Goal: Download file/media

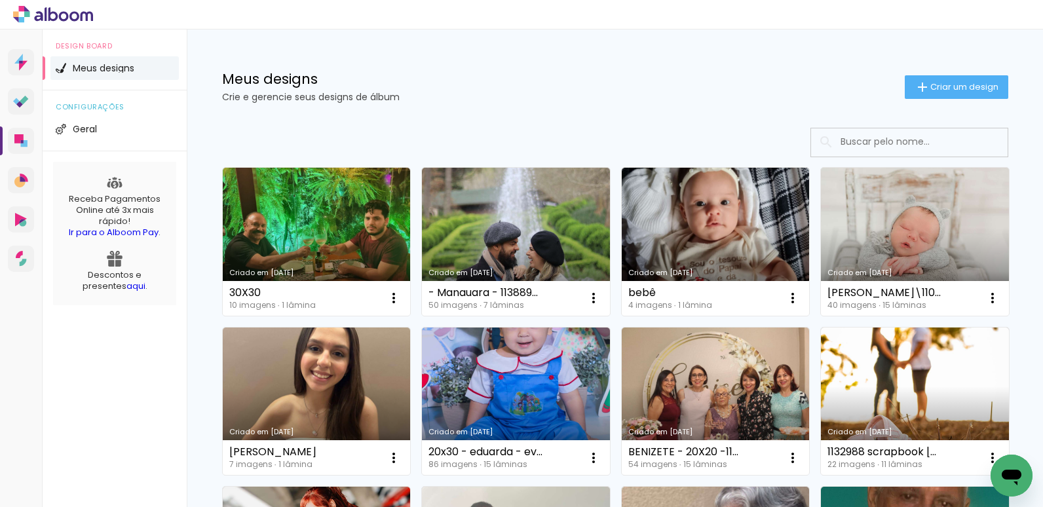
click at [856, 142] on input at bounding box center [927, 141] width 187 height 27
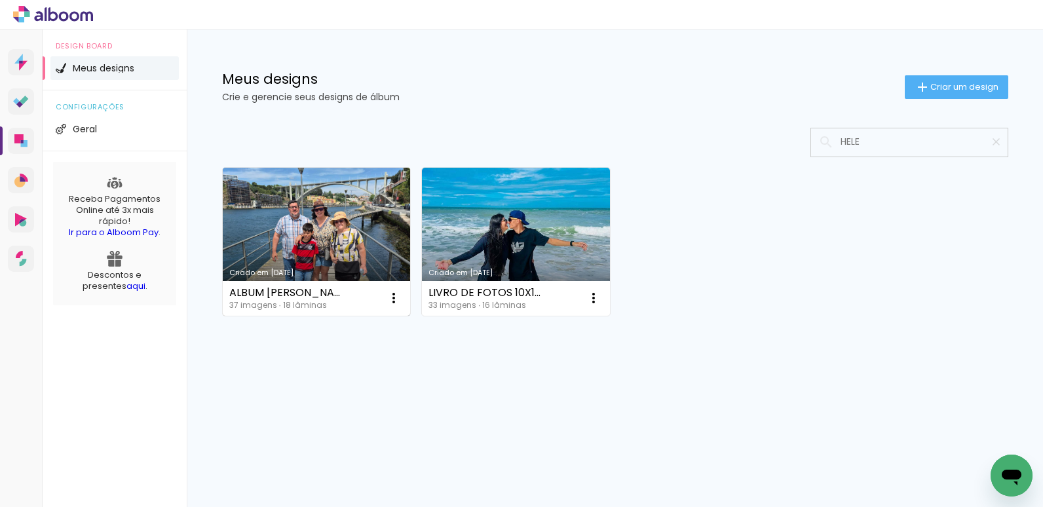
type input "HELE"
type paper-input "HELE"
click at [373, 208] on link "Criado em [DATE]" at bounding box center [317, 242] width 188 height 148
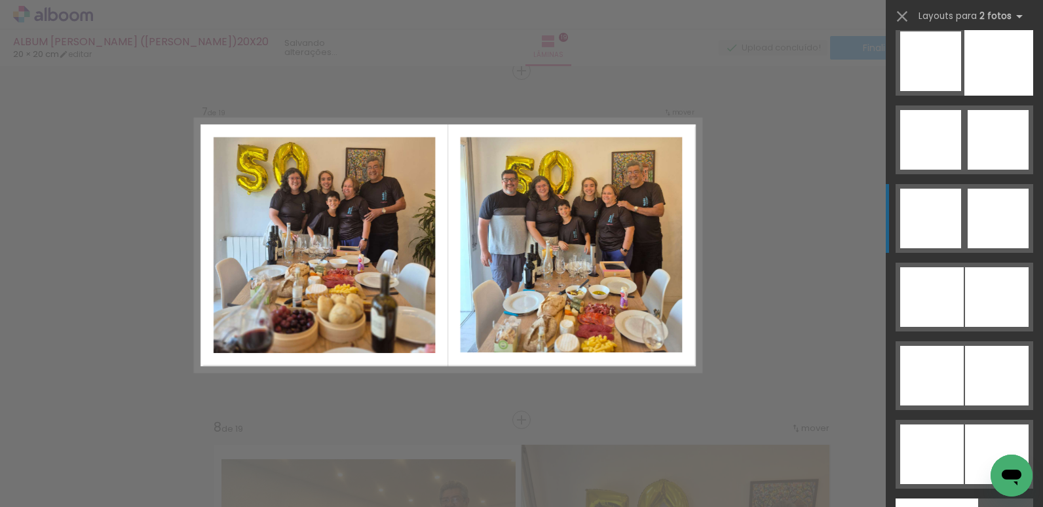
scroll to position [6342, 0]
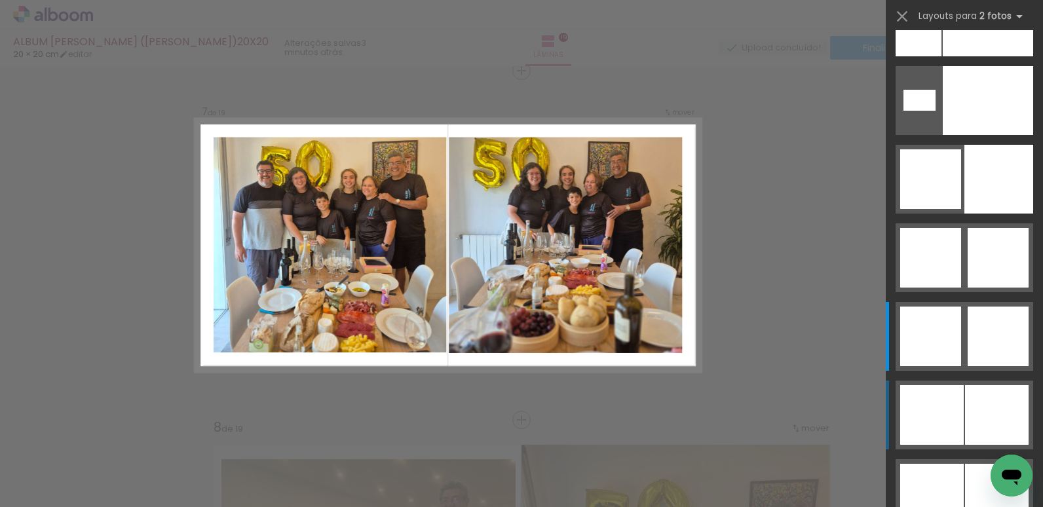
click at [958, 406] on div at bounding box center [932, 415] width 64 height 60
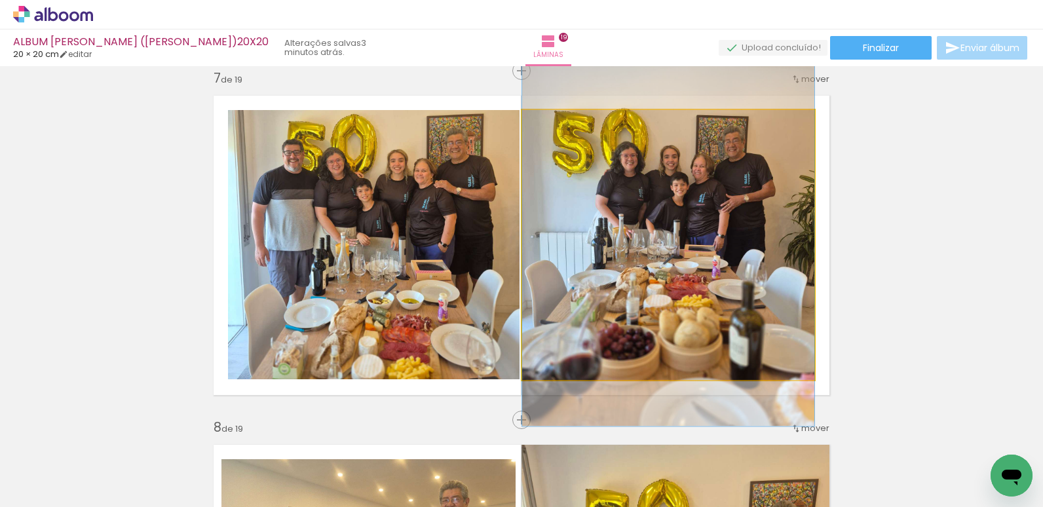
click at [717, 261] on quentale-photo at bounding box center [668, 245] width 292 height 270
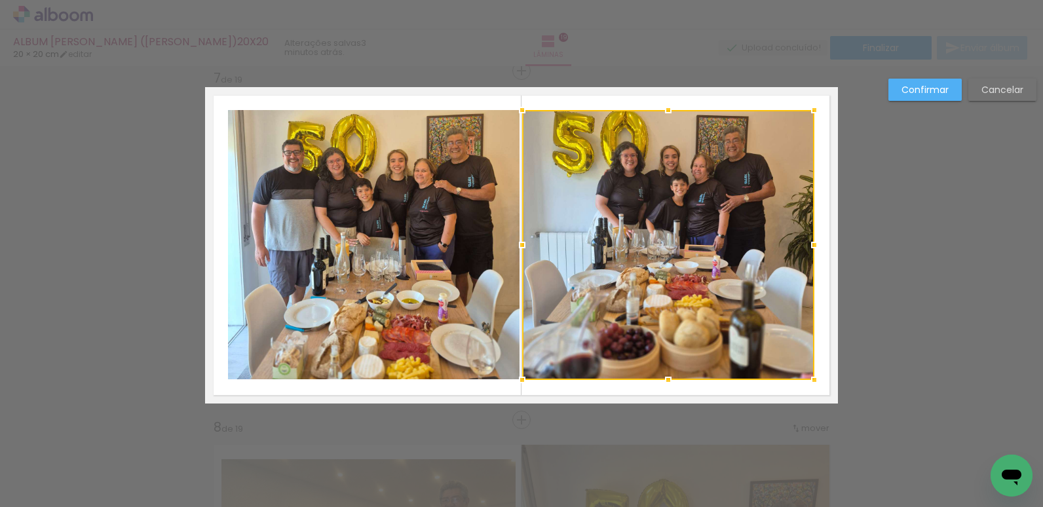
click at [429, 248] on quentale-photo at bounding box center [374, 245] width 292 height 270
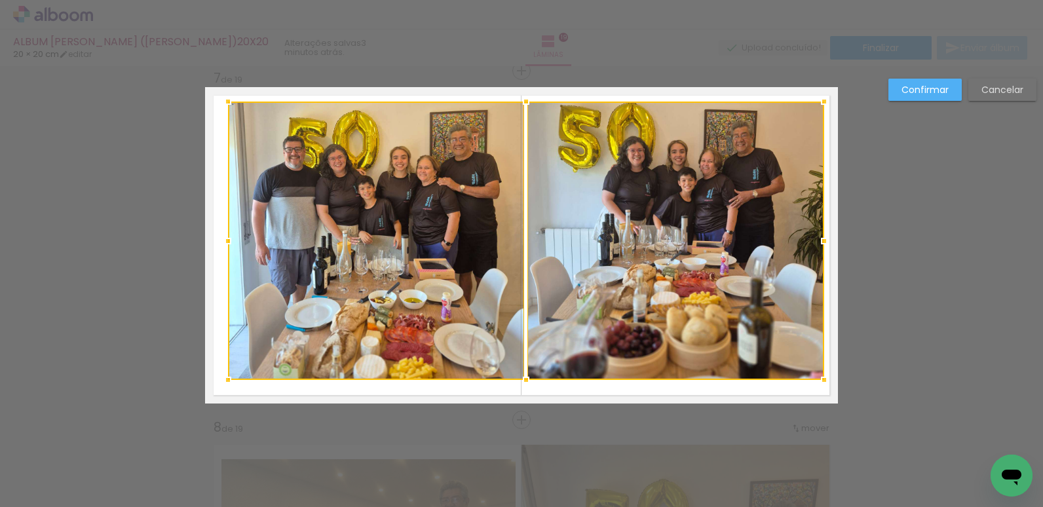
drag, startPoint x: 814, startPoint y: 107, endPoint x: 824, endPoint y: 98, distance: 13.0
click at [824, 98] on div at bounding box center [824, 101] width 26 height 26
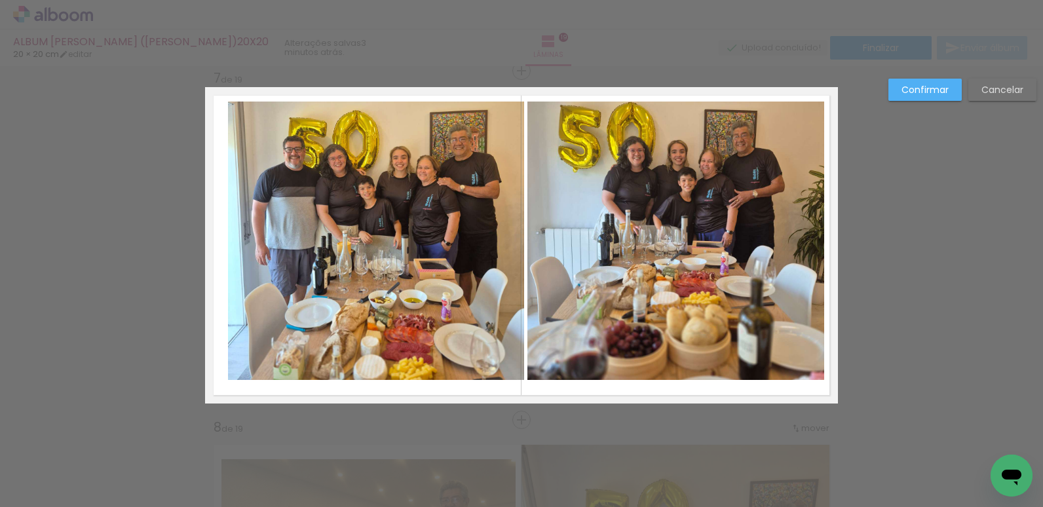
drag, startPoint x: 773, startPoint y: 131, endPoint x: 647, endPoint y: 182, distance: 135.8
click at [772, 133] on quentale-photo at bounding box center [675, 241] width 297 height 278
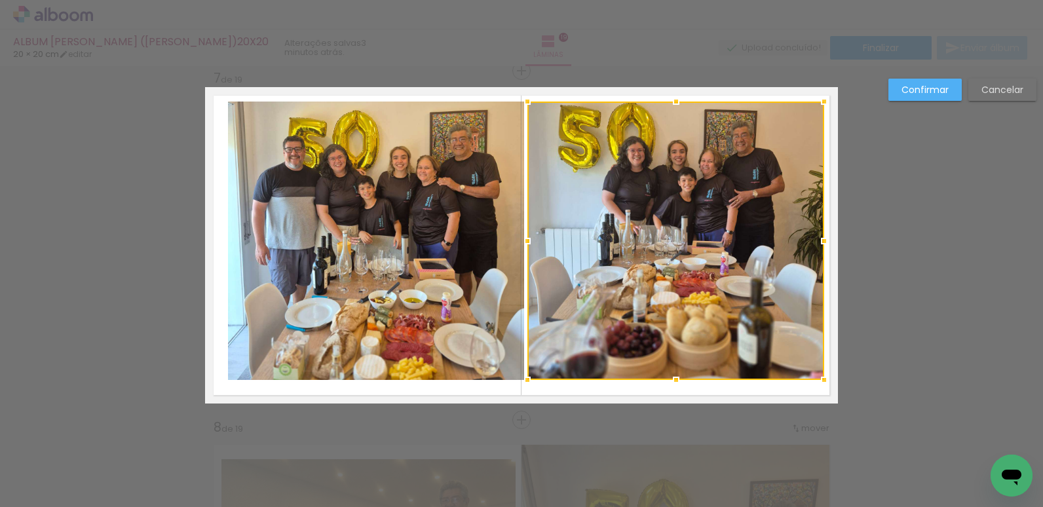
click at [435, 197] on quentale-photo at bounding box center [376, 241] width 296 height 278
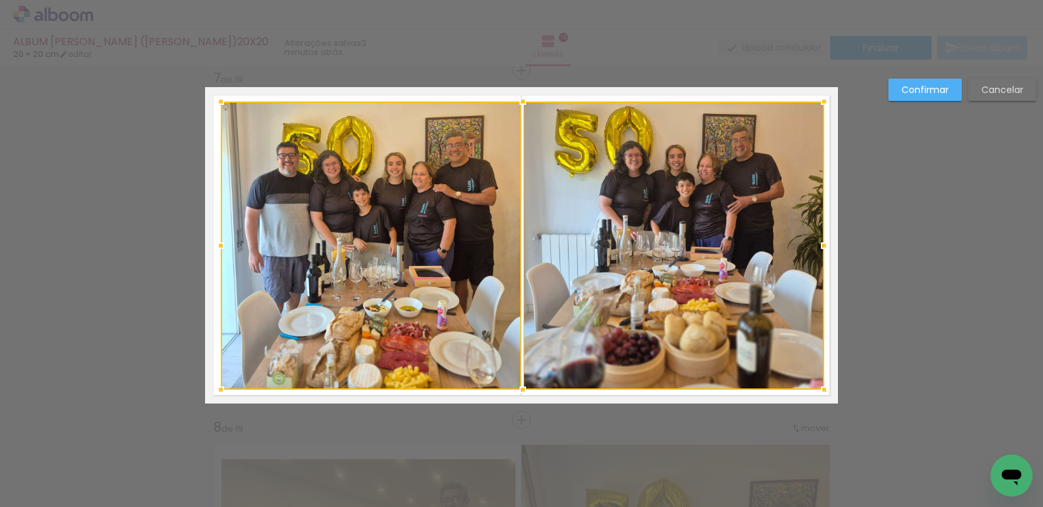
click at [214, 392] on div at bounding box center [221, 390] width 26 height 26
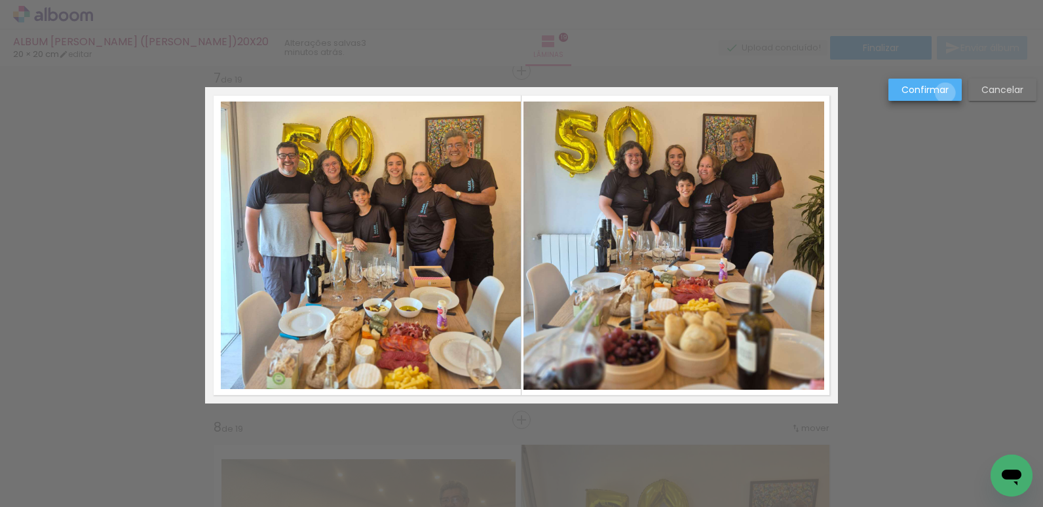
click at [0, 0] on slot "Confirmar" at bounding box center [0, 0] width 0 height 0
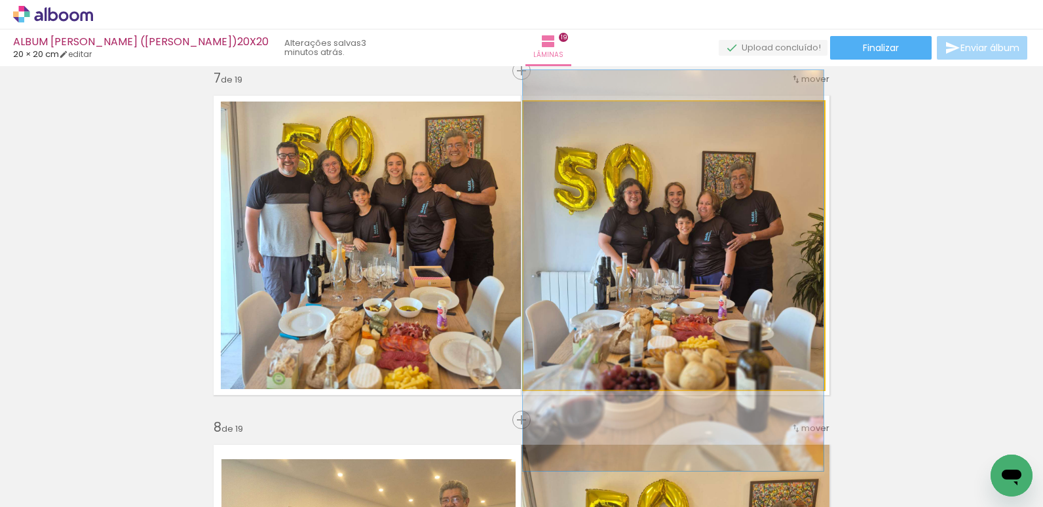
drag, startPoint x: 661, startPoint y: 210, endPoint x: 652, endPoint y: 248, distance: 38.5
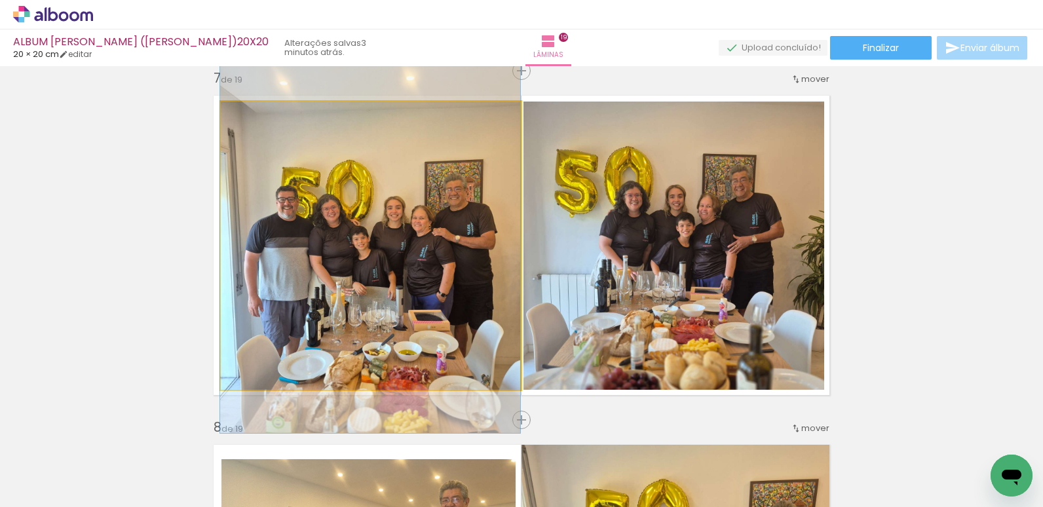
drag, startPoint x: 428, startPoint y: 249, endPoint x: 410, endPoint y: 293, distance: 47.6
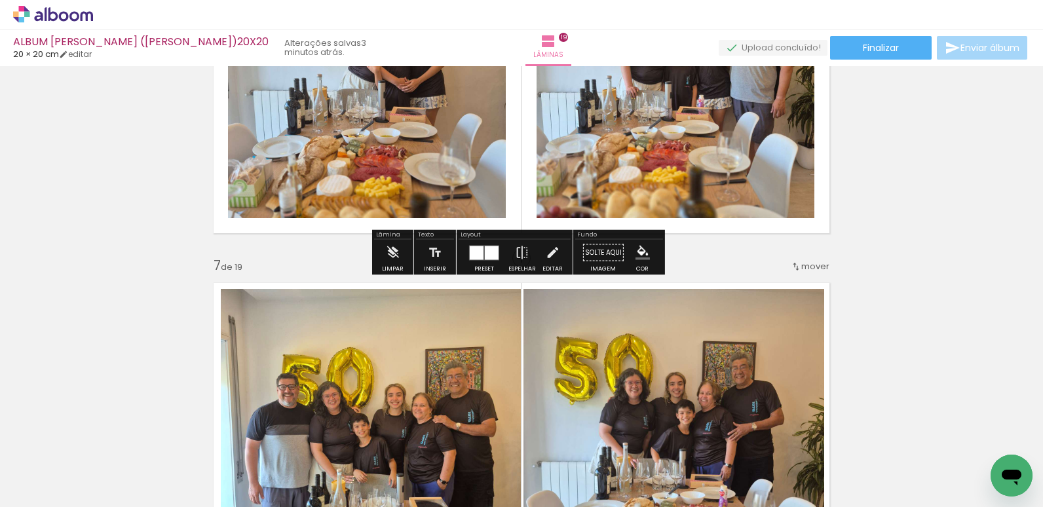
scroll to position [1785, 0]
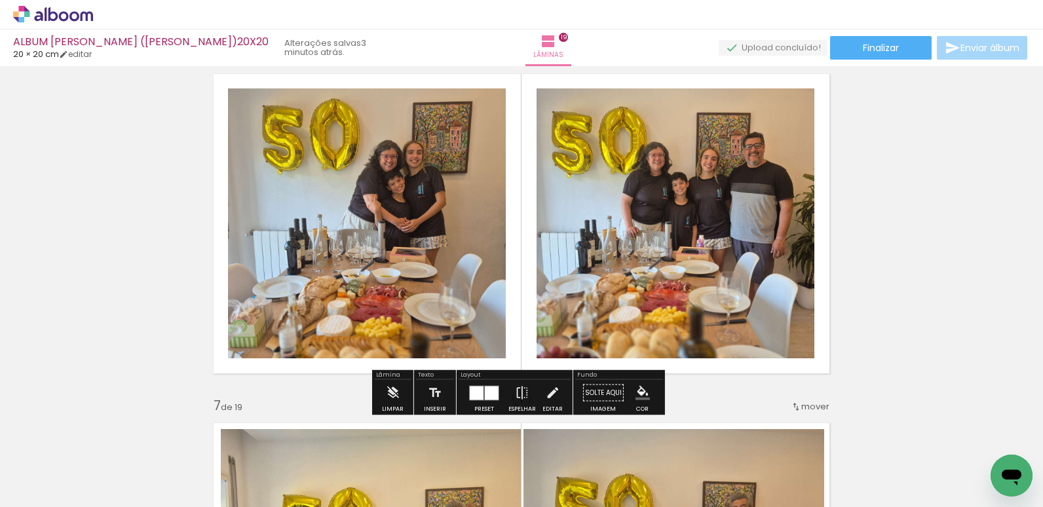
click at [488, 392] on div at bounding box center [492, 393] width 14 height 14
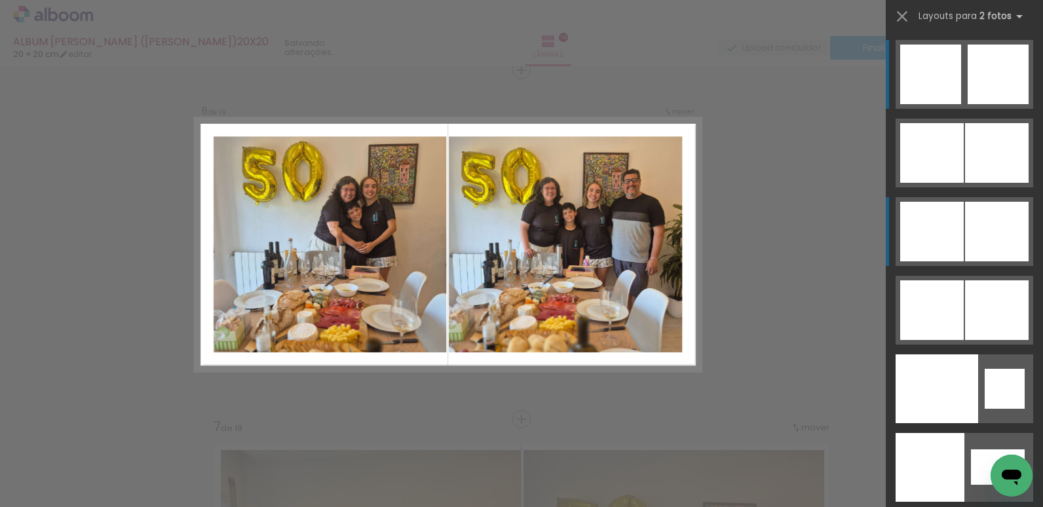
scroll to position [1763, 0]
click at [978, 238] on div at bounding box center [997, 232] width 64 height 60
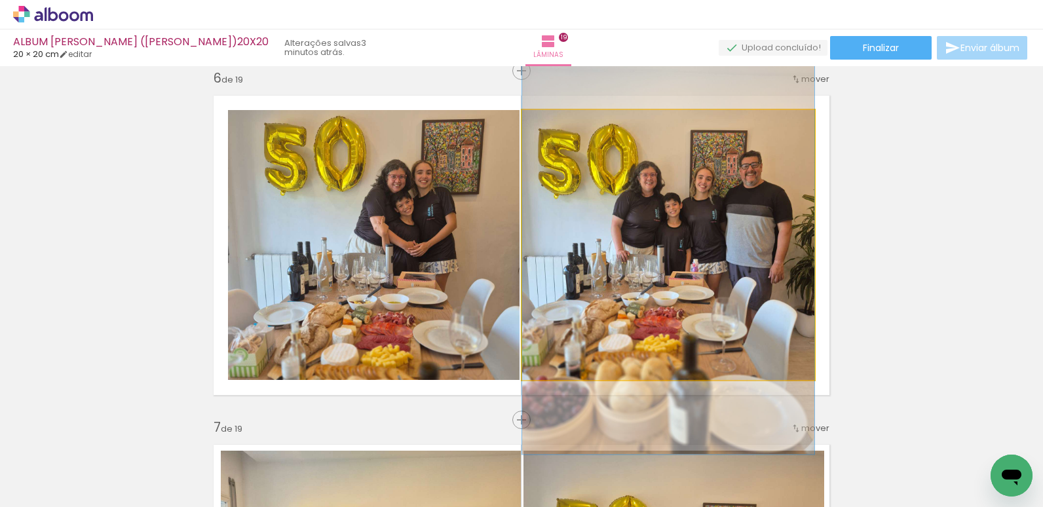
click at [705, 218] on quentale-photo at bounding box center [668, 245] width 292 height 270
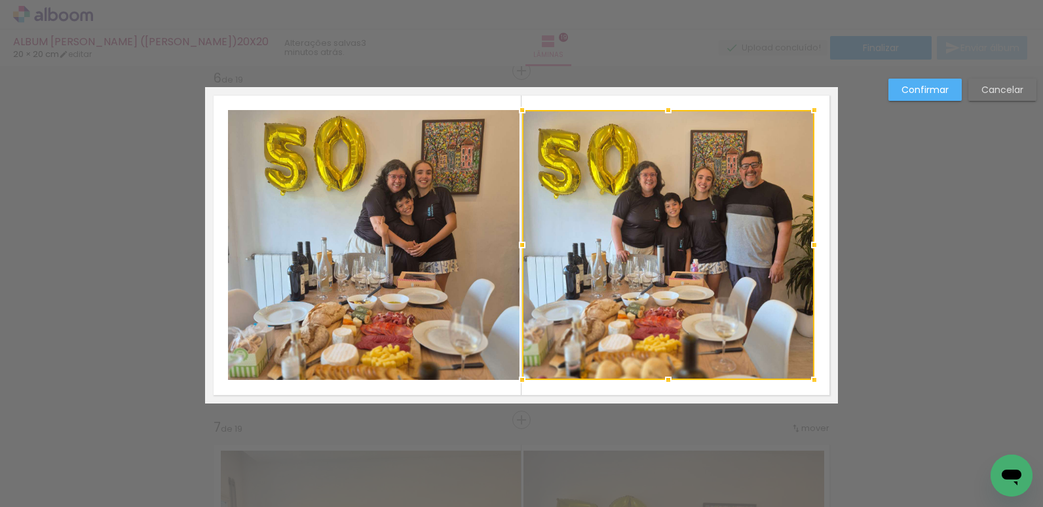
click at [480, 214] on quentale-photo at bounding box center [374, 245] width 292 height 270
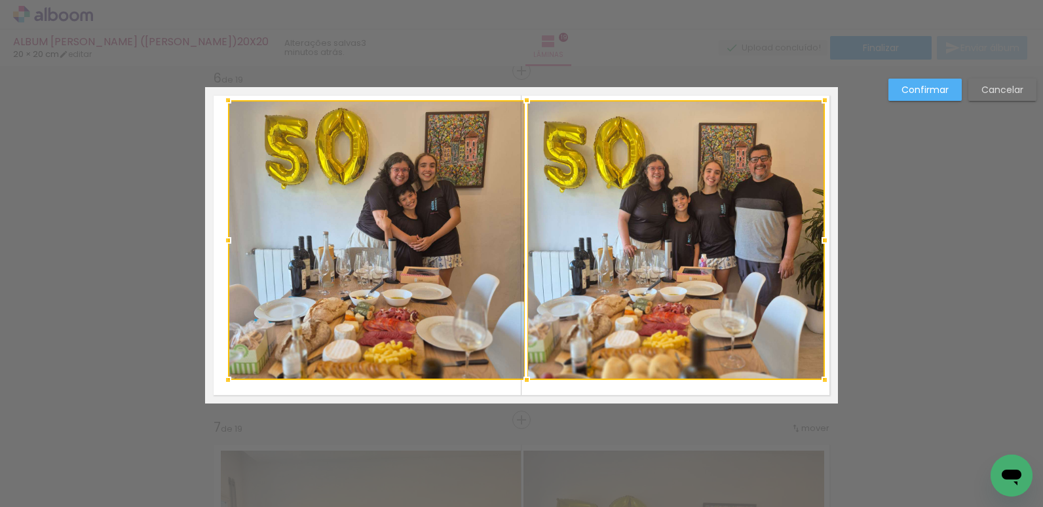
drag, startPoint x: 814, startPoint y: 109, endPoint x: 823, endPoint y: 99, distance: 13.4
click at [823, 99] on div at bounding box center [825, 100] width 26 height 26
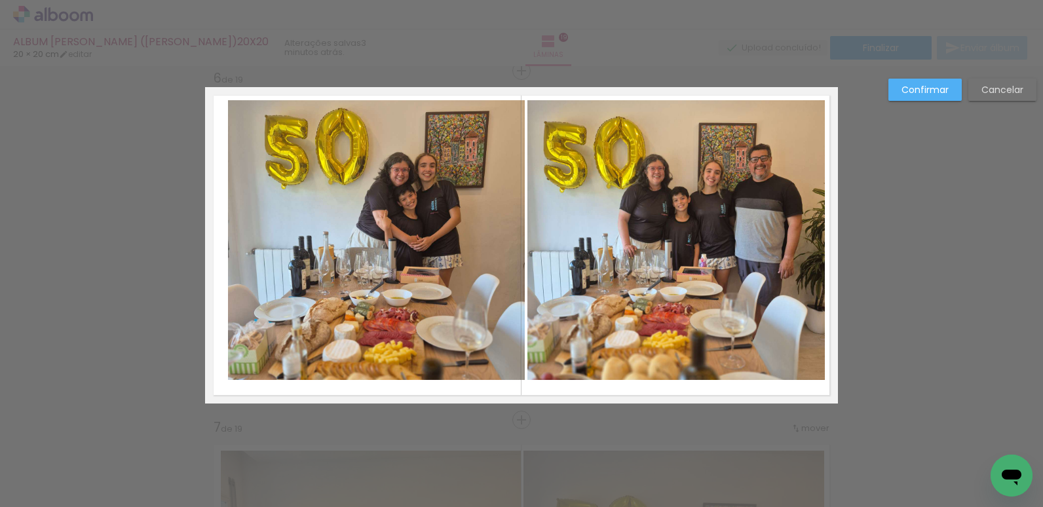
click at [797, 123] on quentale-photo at bounding box center [675, 240] width 297 height 280
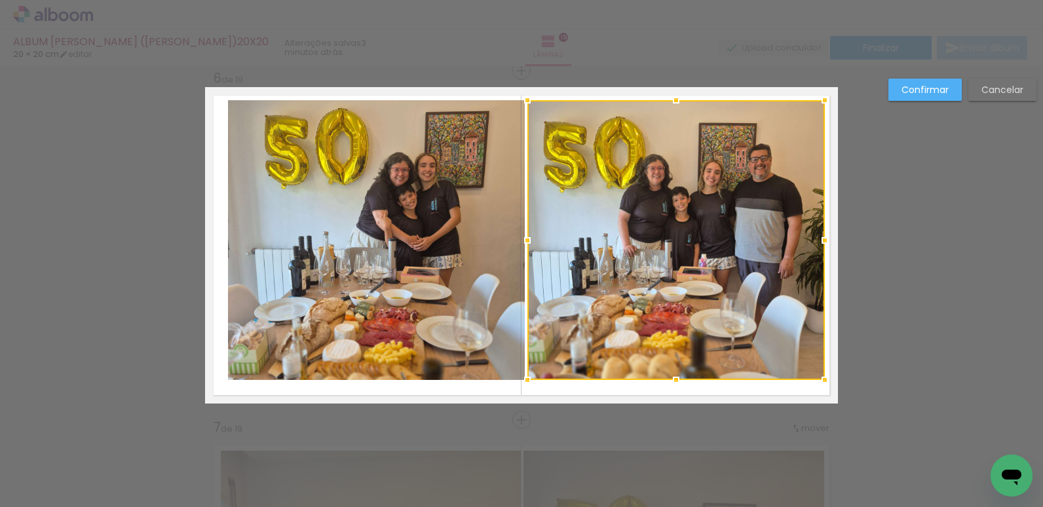
click at [495, 187] on quentale-photo at bounding box center [376, 240] width 297 height 280
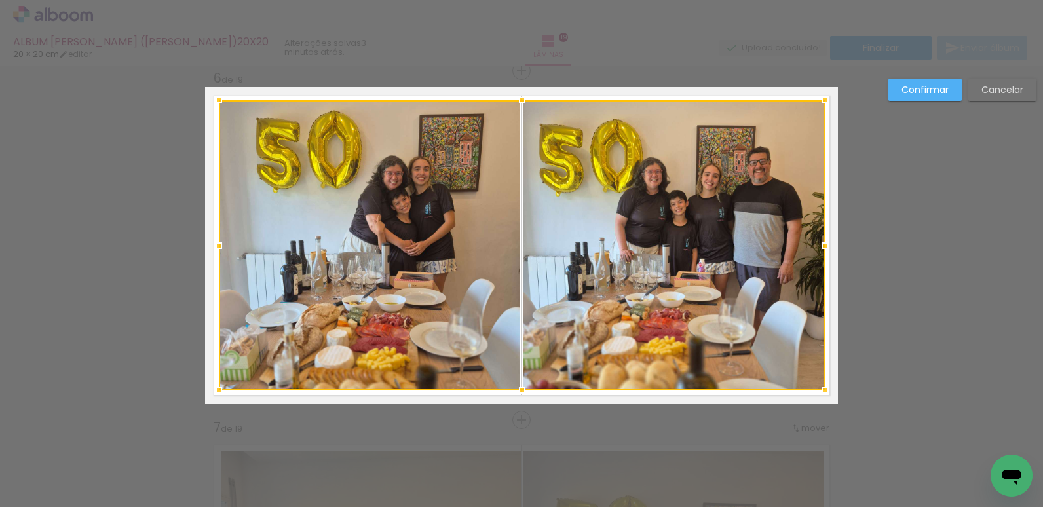
drag, startPoint x: 224, startPoint y: 382, endPoint x: 215, endPoint y: 392, distance: 13.9
click at [215, 392] on div at bounding box center [219, 390] width 26 height 26
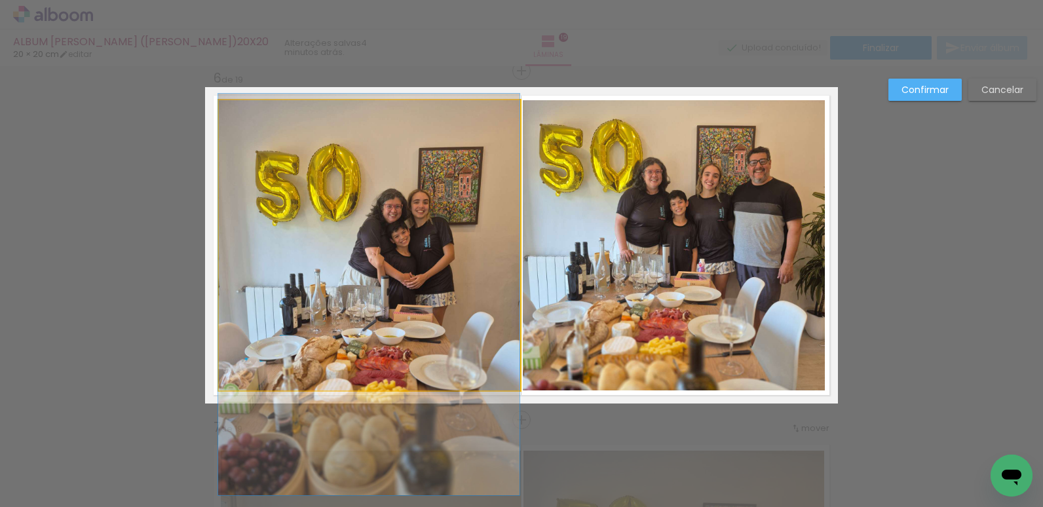
drag, startPoint x: 436, startPoint y: 183, endPoint x: 423, endPoint y: 216, distance: 35.5
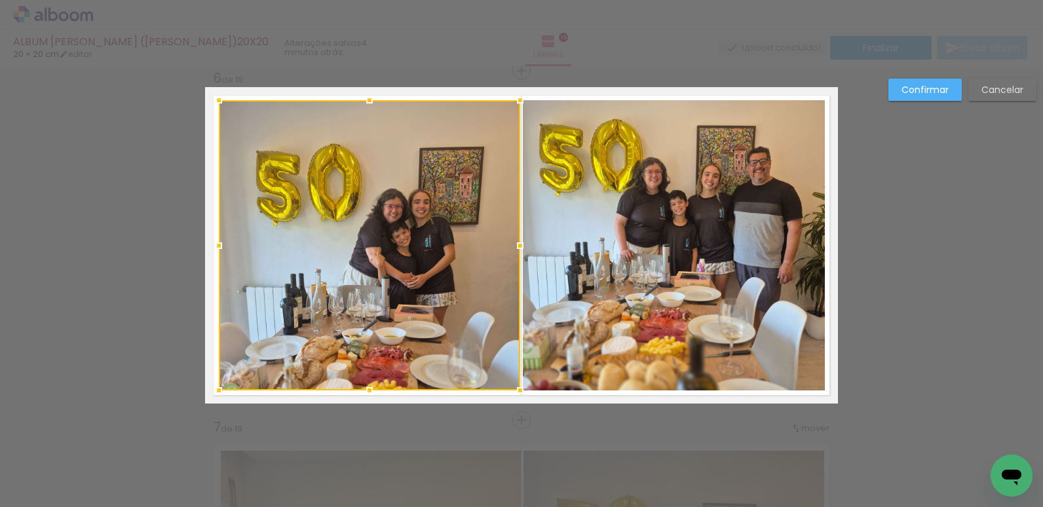
click at [428, 201] on div at bounding box center [369, 245] width 301 height 290
click at [0, 0] on slot "Confirmar" at bounding box center [0, 0] width 0 height 0
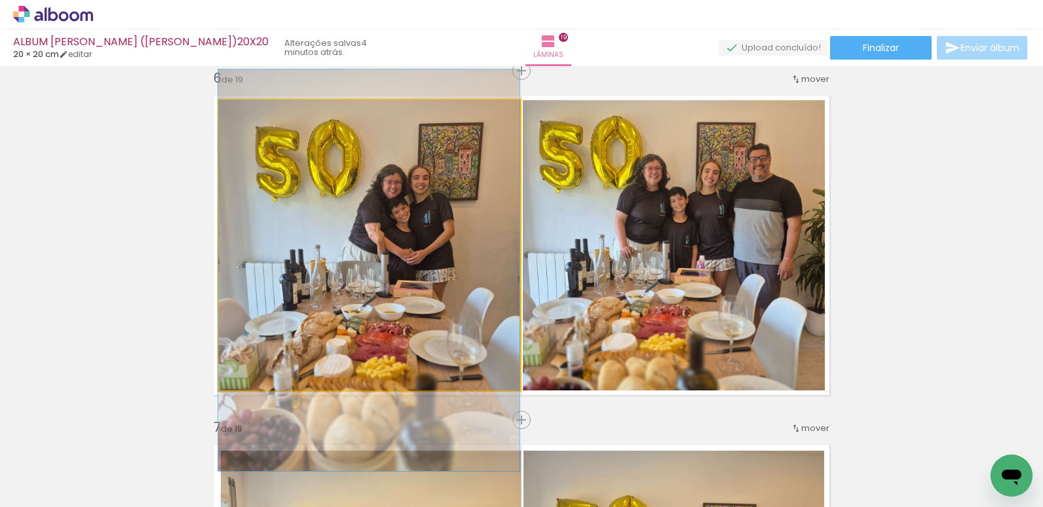
drag, startPoint x: 473, startPoint y: 235, endPoint x: 469, endPoint y: 210, distance: 24.6
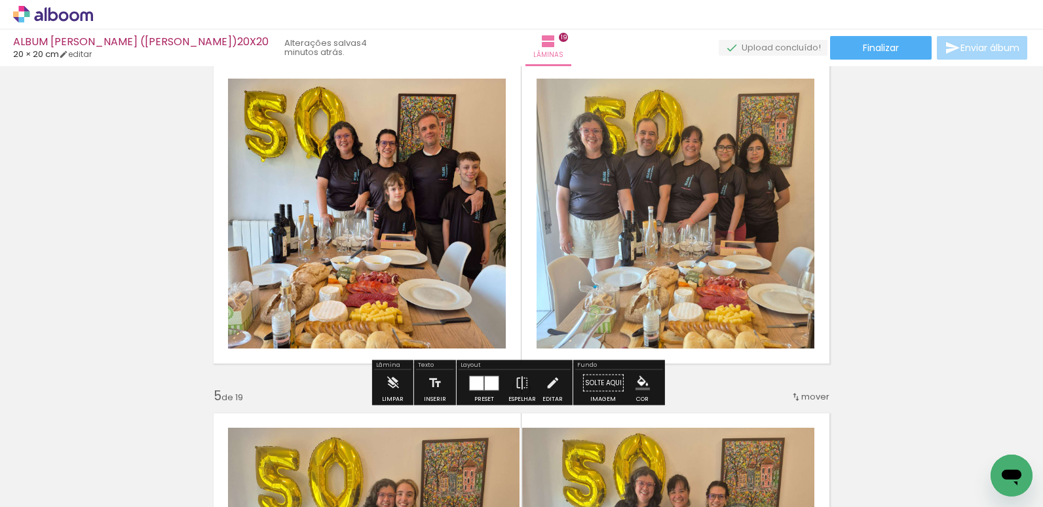
scroll to position [1108, 0]
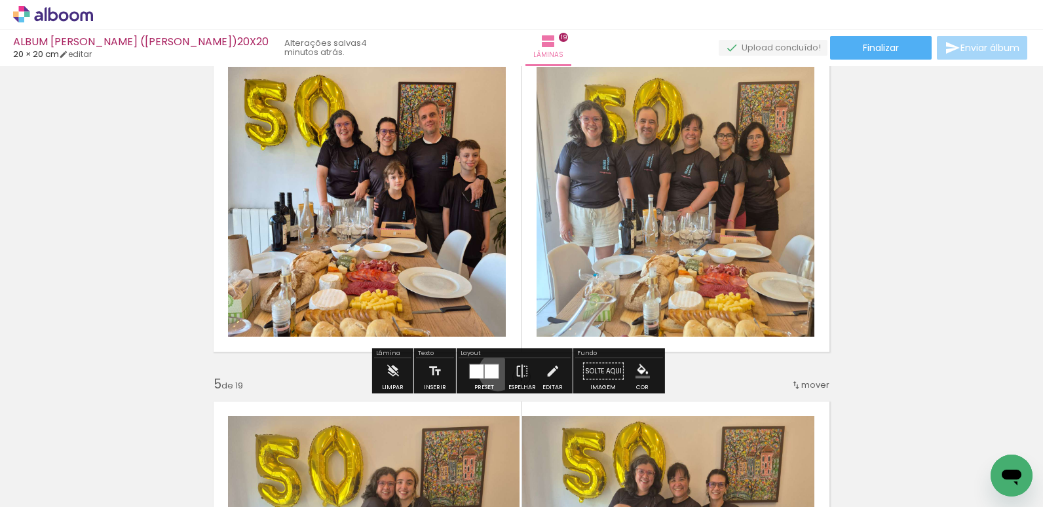
drag, startPoint x: 495, startPoint y: 371, endPoint x: 568, endPoint y: 350, distance: 76.5
click at [495, 371] on div at bounding box center [492, 371] width 14 height 14
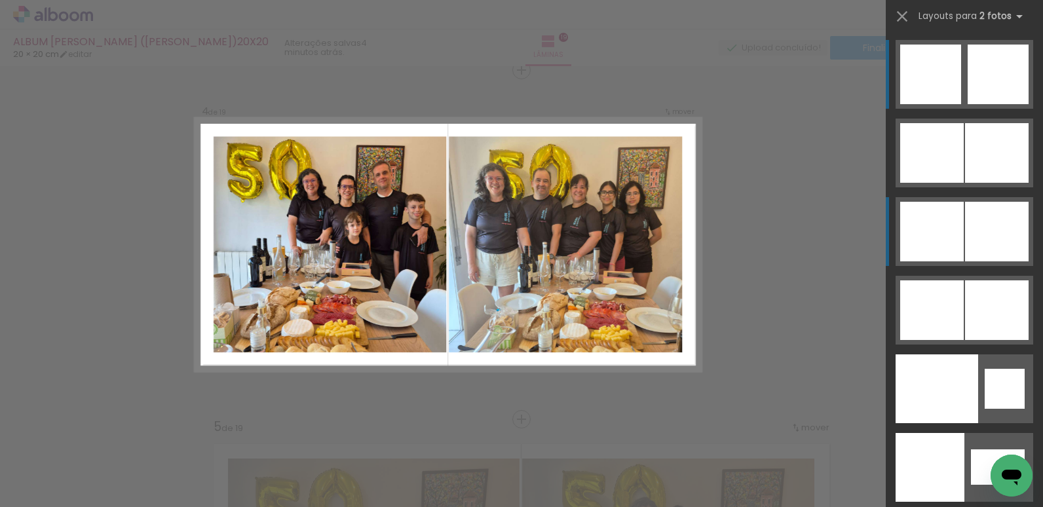
scroll to position [1065, 0]
click at [958, 246] on div at bounding box center [932, 232] width 64 height 60
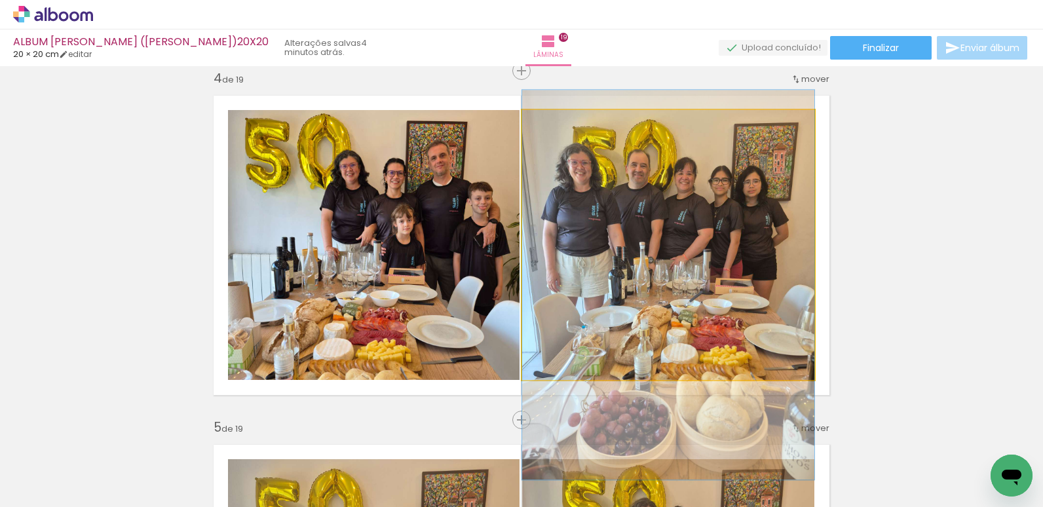
click at [649, 237] on quentale-photo at bounding box center [668, 245] width 292 height 270
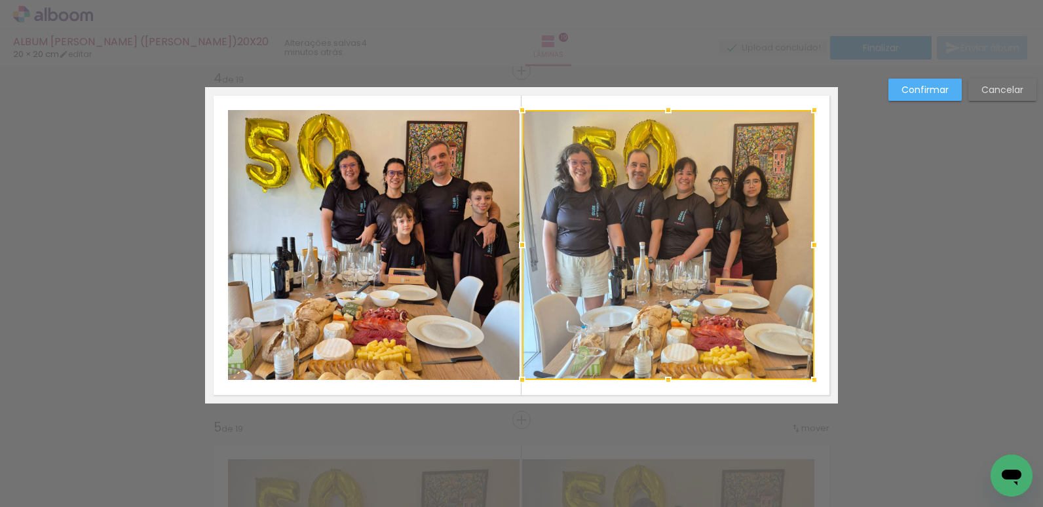
click at [499, 239] on quentale-photo at bounding box center [374, 245] width 292 height 270
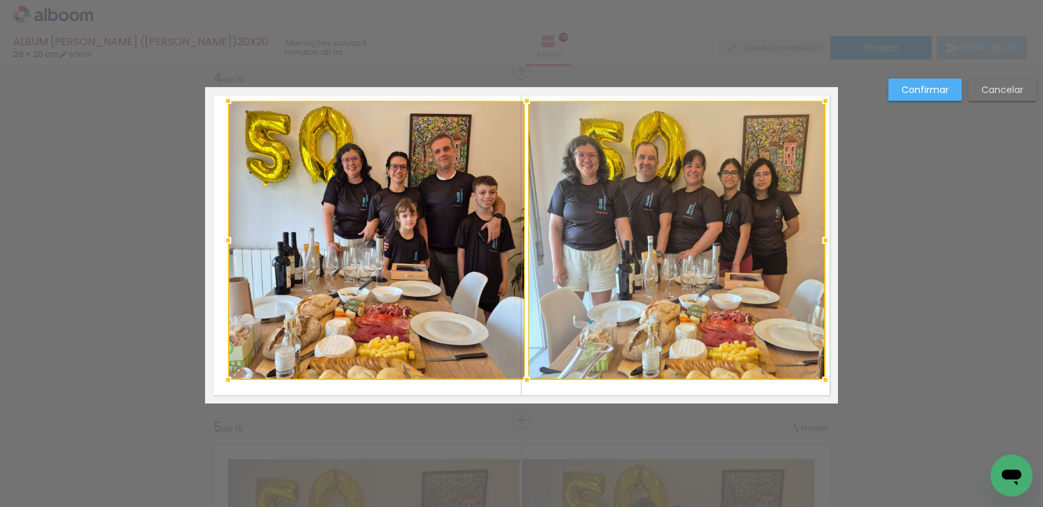
drag, startPoint x: 810, startPoint y: 108, endPoint x: 822, endPoint y: 99, distance: 14.4
click at [822, 99] on div at bounding box center [825, 101] width 26 height 26
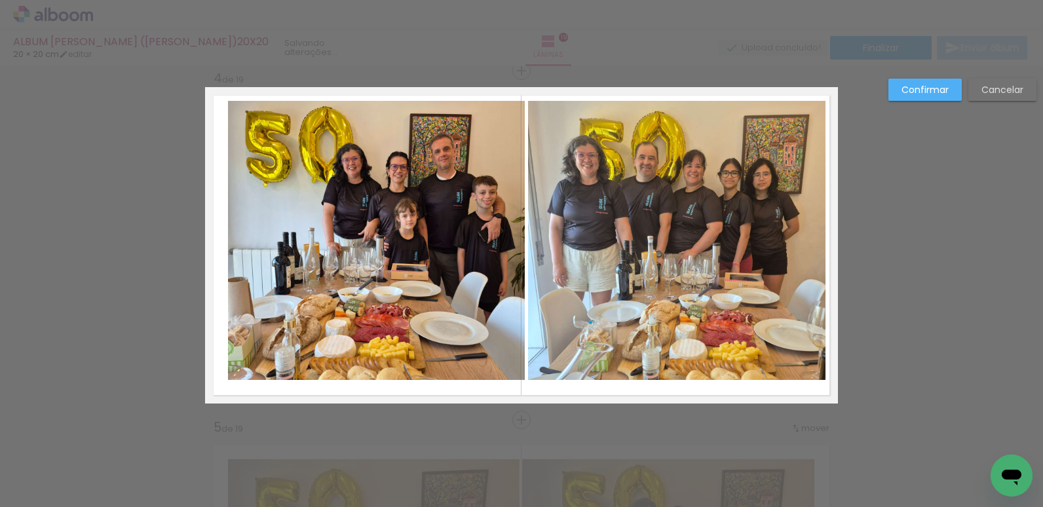
drag, startPoint x: 797, startPoint y: 134, endPoint x: 788, endPoint y: 138, distance: 9.4
click at [796, 134] on quentale-photo at bounding box center [676, 240] width 297 height 279
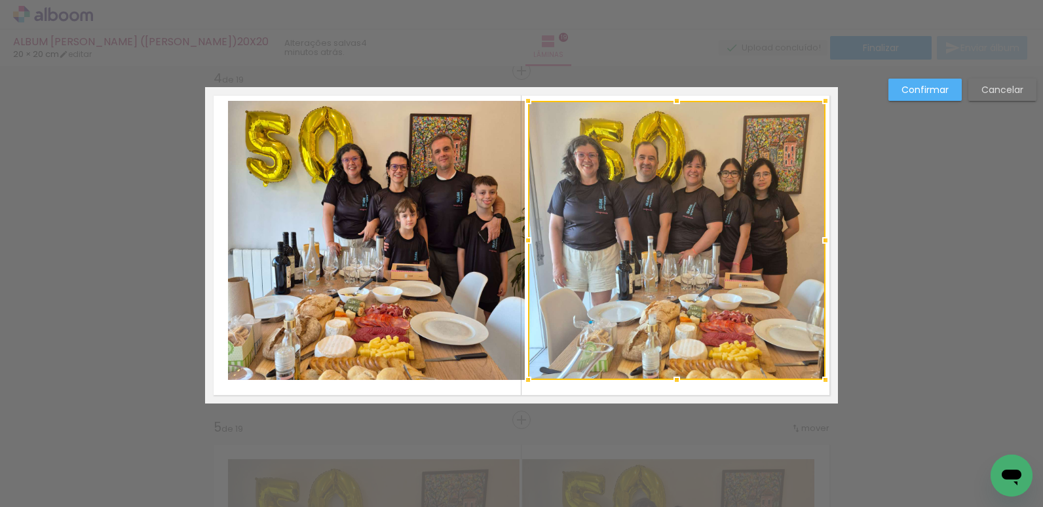
click at [463, 216] on quentale-photo at bounding box center [376, 240] width 297 height 279
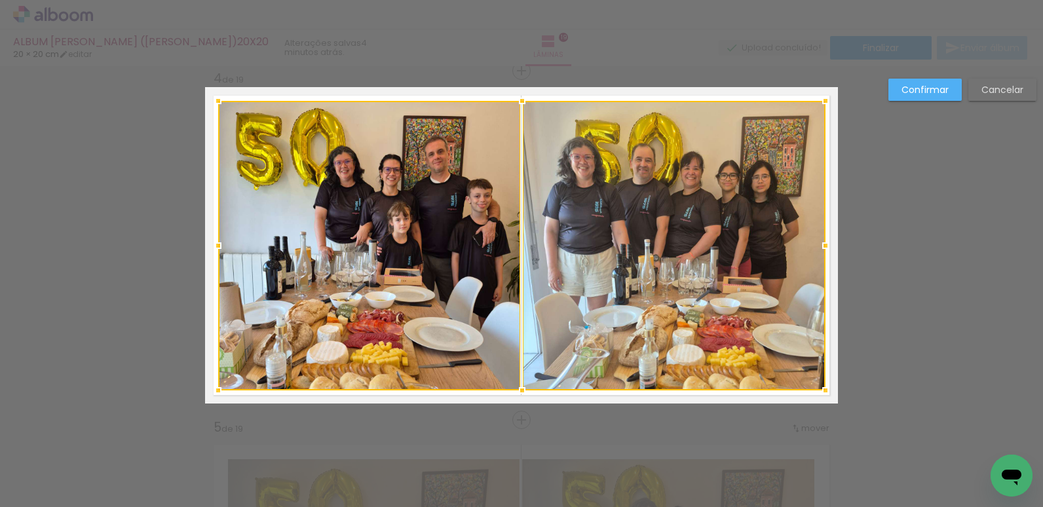
drag, startPoint x: 224, startPoint y: 380, endPoint x: 214, endPoint y: 390, distance: 14.4
click at [214, 390] on div at bounding box center [218, 390] width 26 height 26
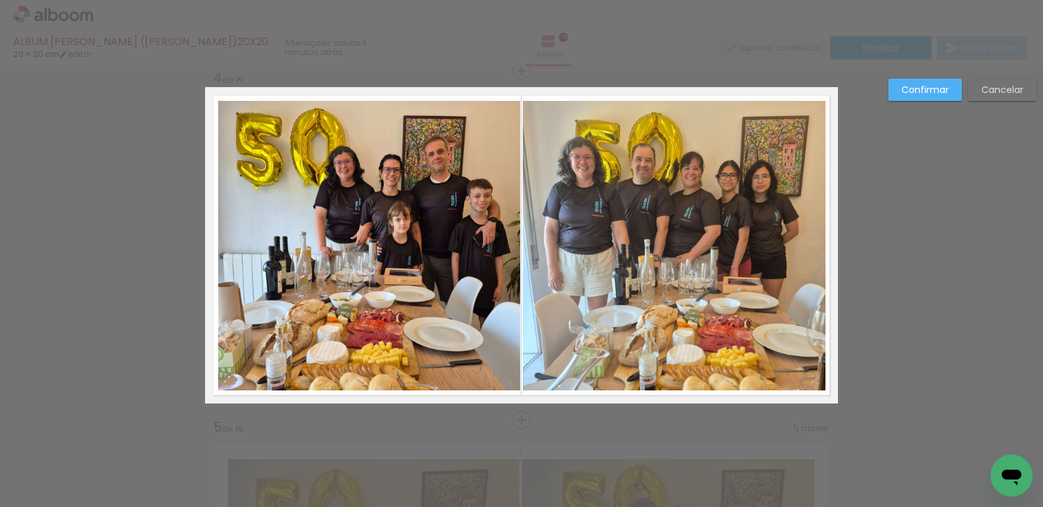
click at [0, 0] on slot "Confirmar" at bounding box center [0, 0] width 0 height 0
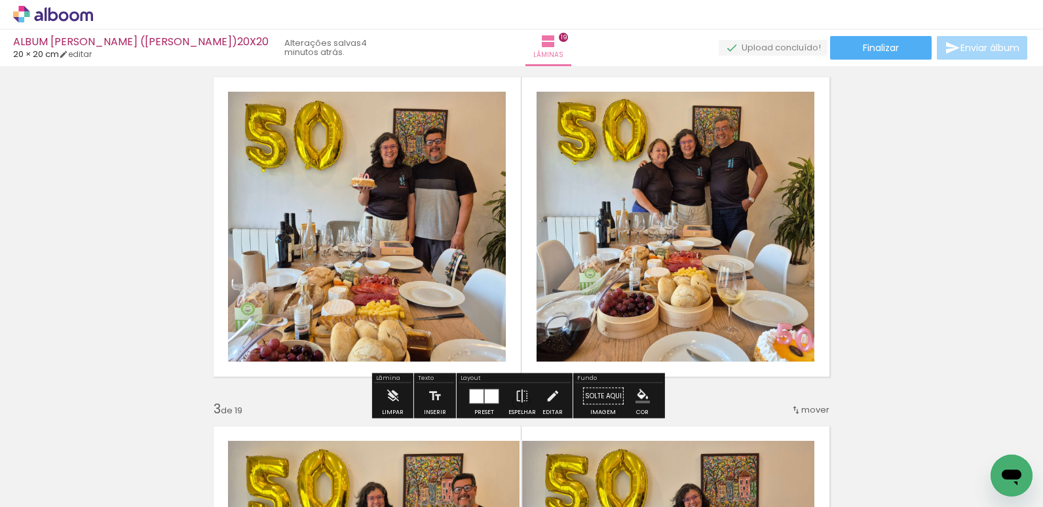
scroll to position [409, 0]
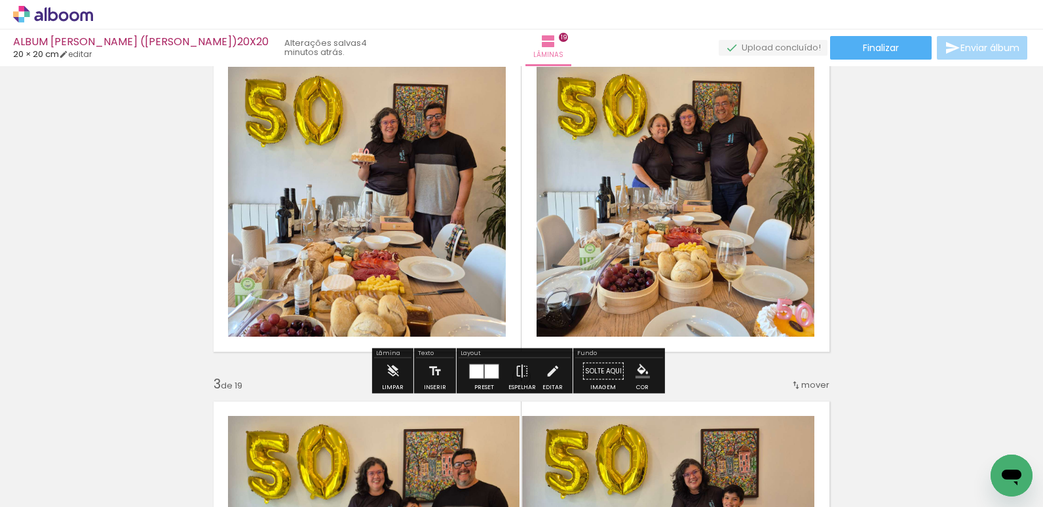
click at [486, 374] on div at bounding box center [492, 371] width 14 height 14
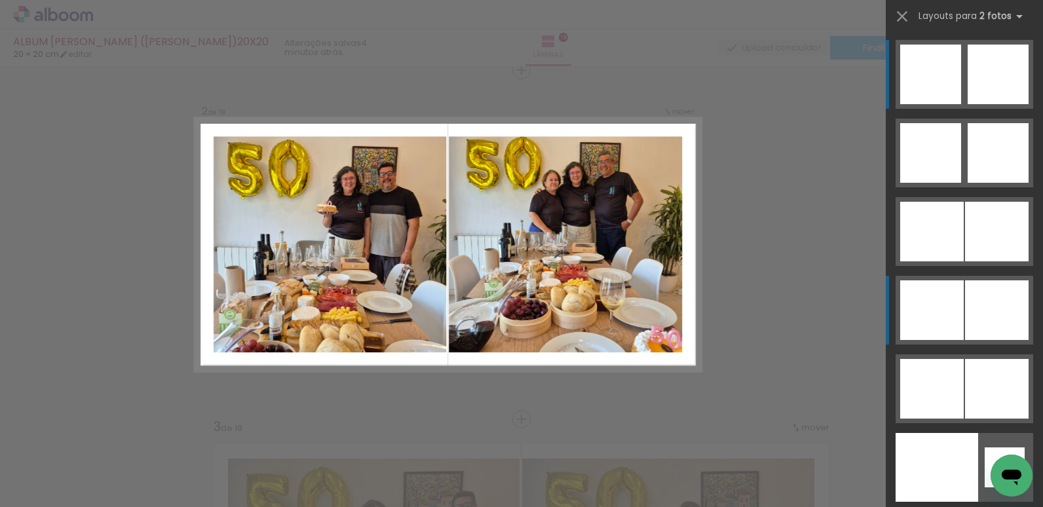
scroll to position [366, 0]
click at [920, 305] on div at bounding box center [932, 310] width 64 height 60
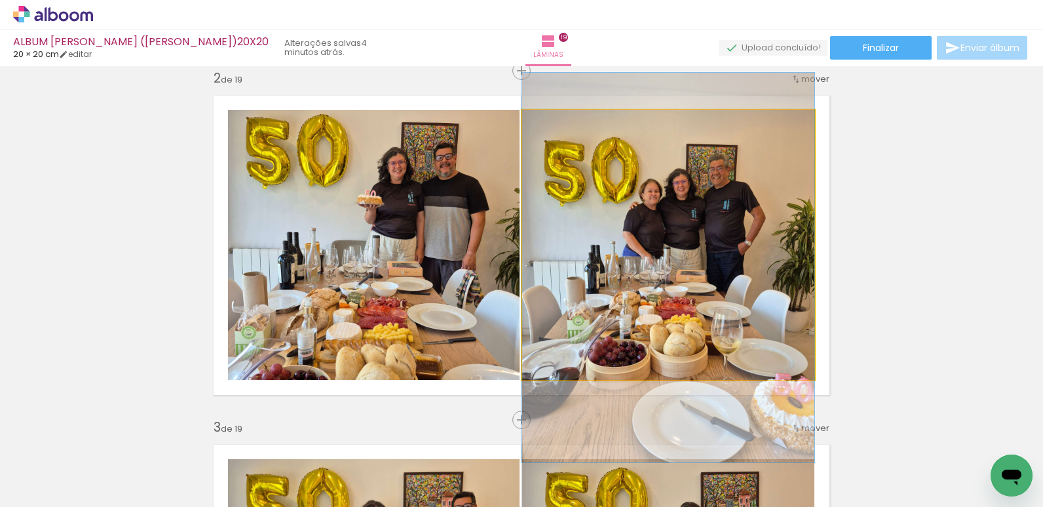
drag, startPoint x: 657, startPoint y: 222, endPoint x: 647, endPoint y: 249, distance: 28.8
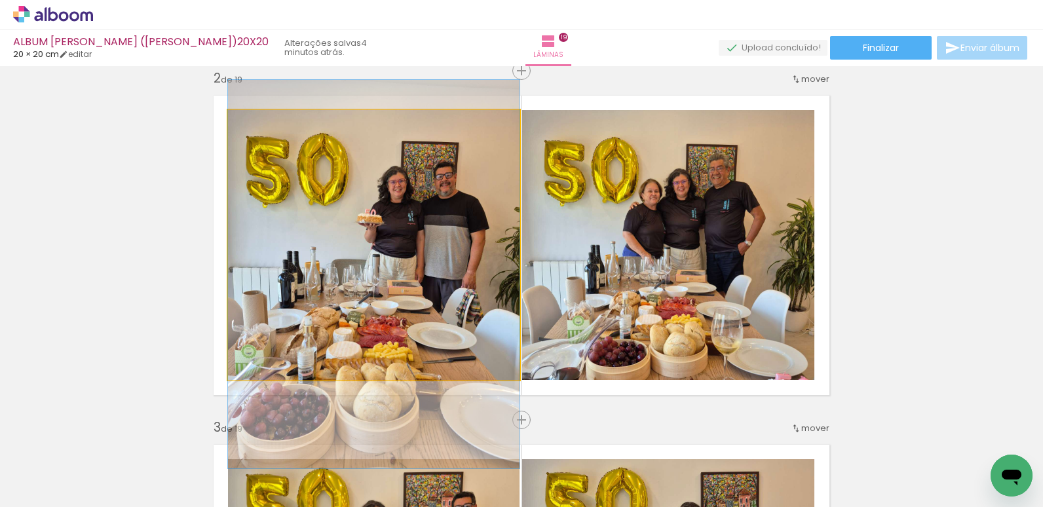
drag, startPoint x: 413, startPoint y: 246, endPoint x: 412, endPoint y: 262, distance: 16.4
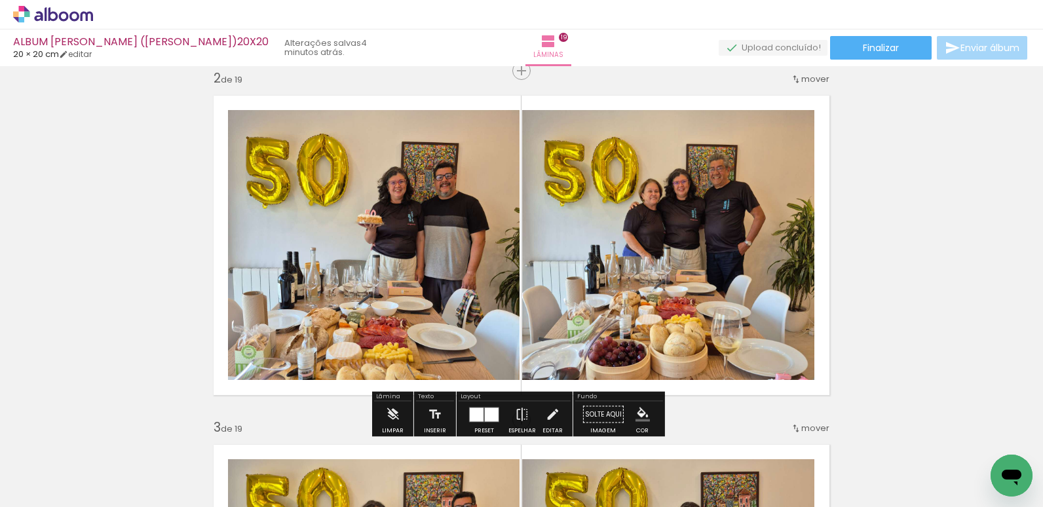
click at [421, 257] on quentale-photo at bounding box center [374, 245] width 292 height 270
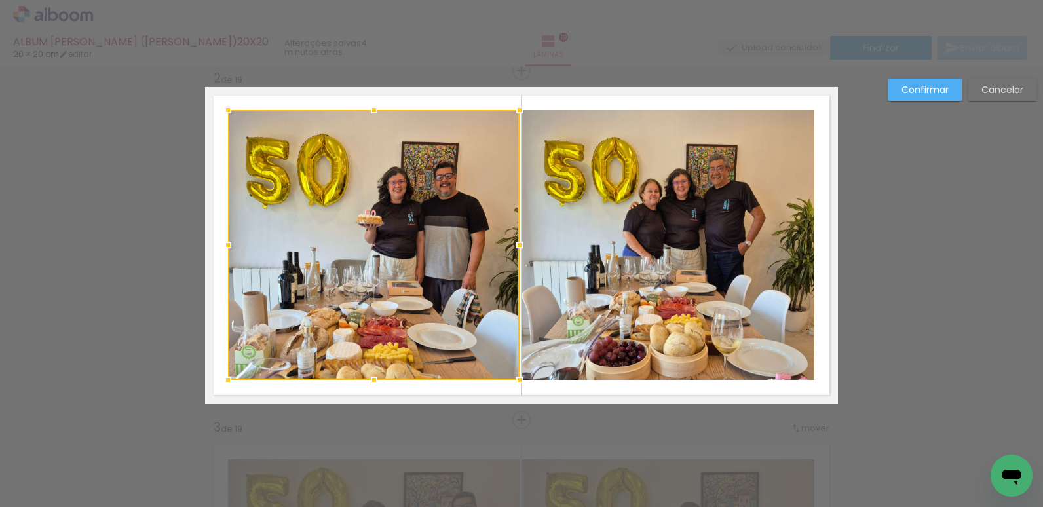
click at [585, 238] on quentale-photo at bounding box center [668, 245] width 292 height 270
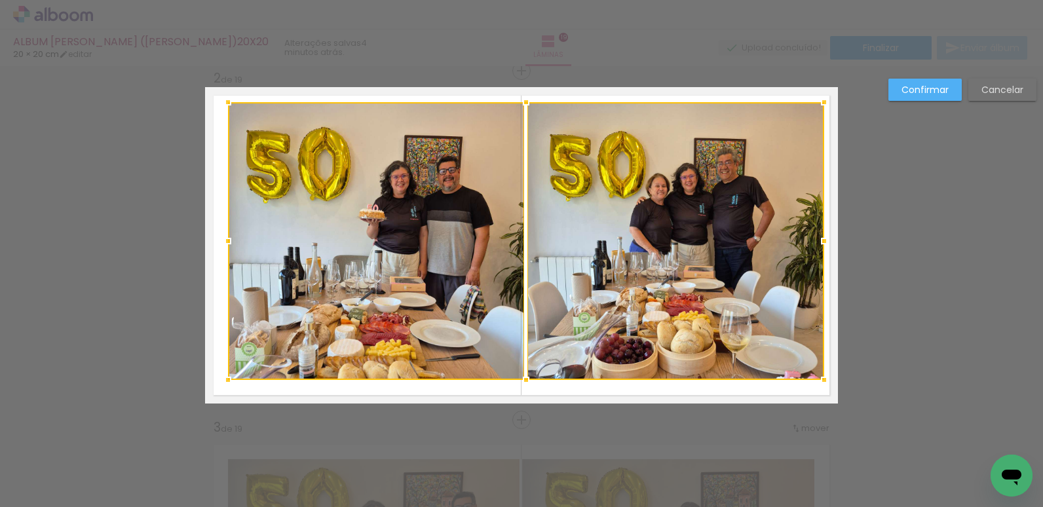
drag, startPoint x: 810, startPoint y: 109, endPoint x: 820, endPoint y: 101, distance: 12.6
click at [820, 101] on div at bounding box center [824, 102] width 26 height 26
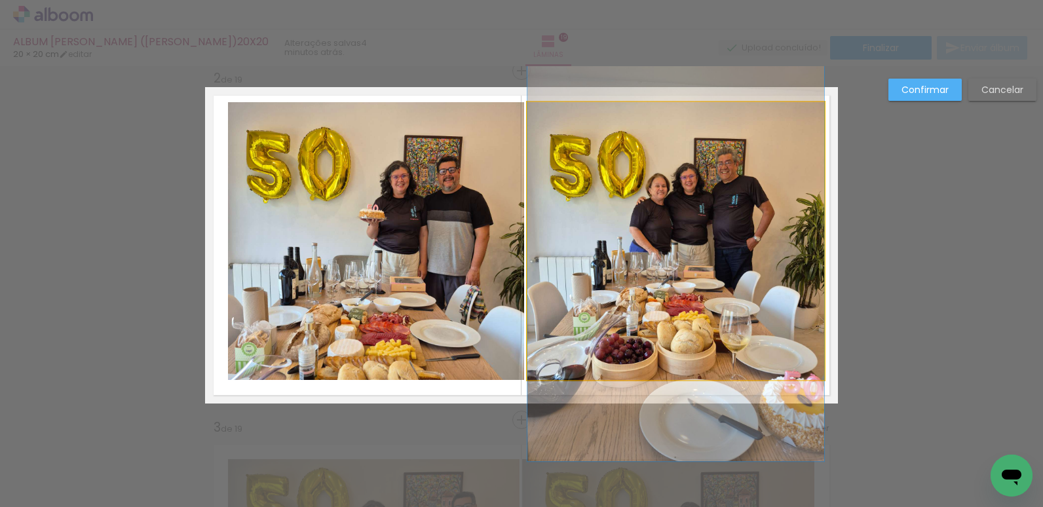
click at [800, 124] on quentale-photo at bounding box center [675, 241] width 297 height 278
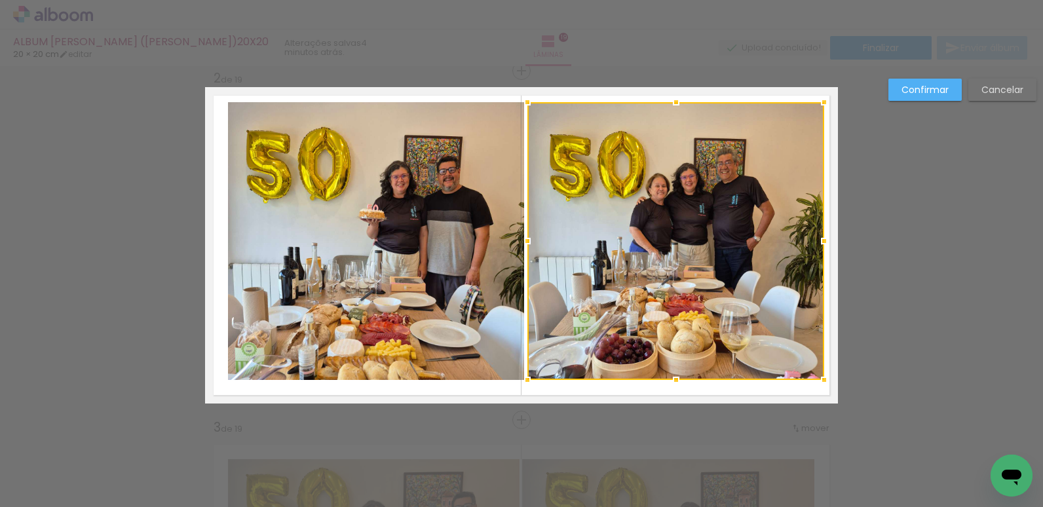
click at [459, 183] on quentale-photo at bounding box center [376, 241] width 296 height 278
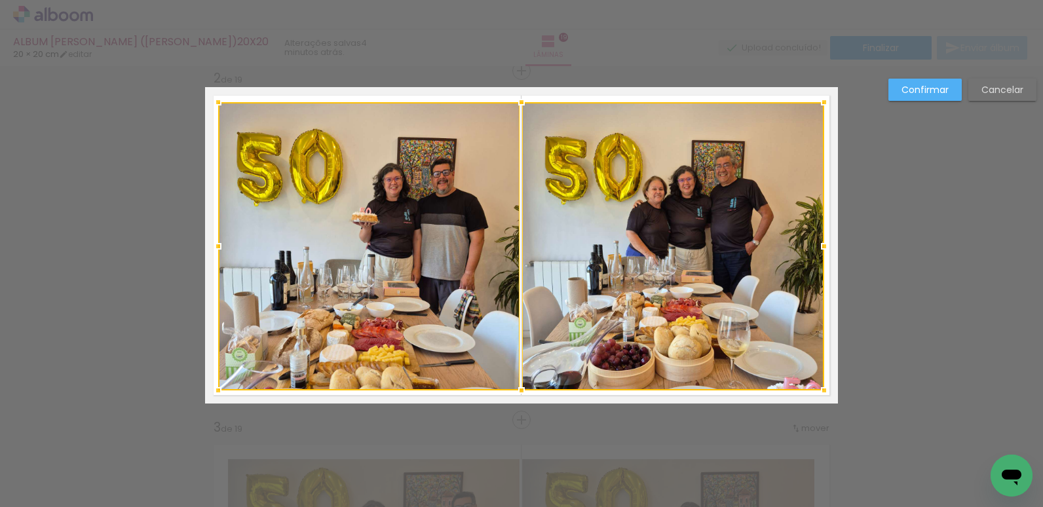
drag, startPoint x: 227, startPoint y: 381, endPoint x: 218, endPoint y: 392, distance: 14.4
click at [218, 392] on div at bounding box center [218, 390] width 26 height 26
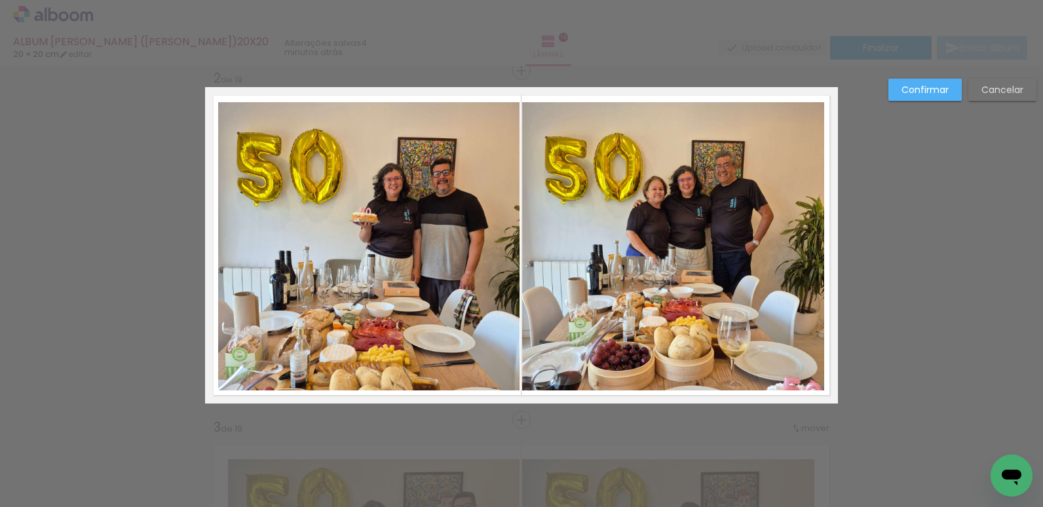
click at [0, 0] on slot "Confirmar" at bounding box center [0, 0] width 0 height 0
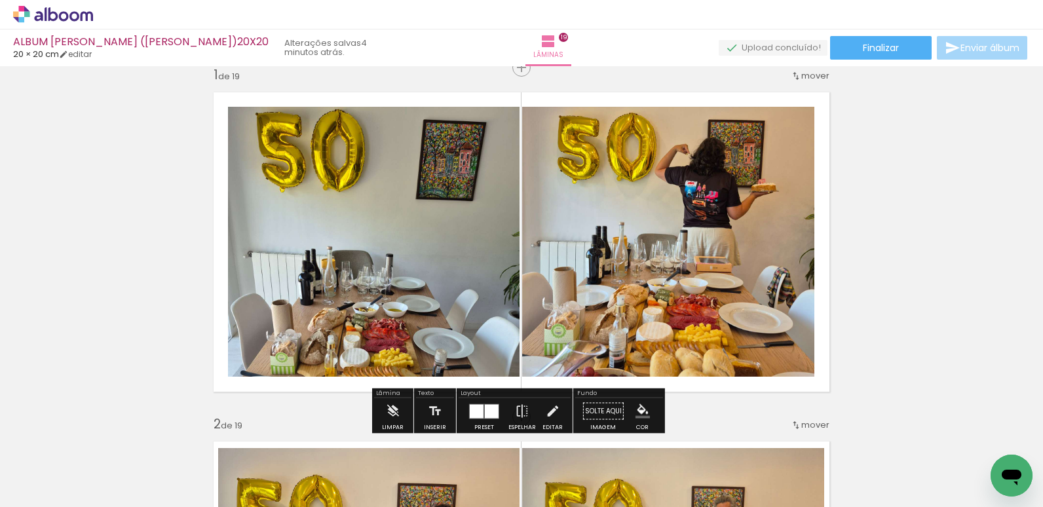
scroll to position [0, 0]
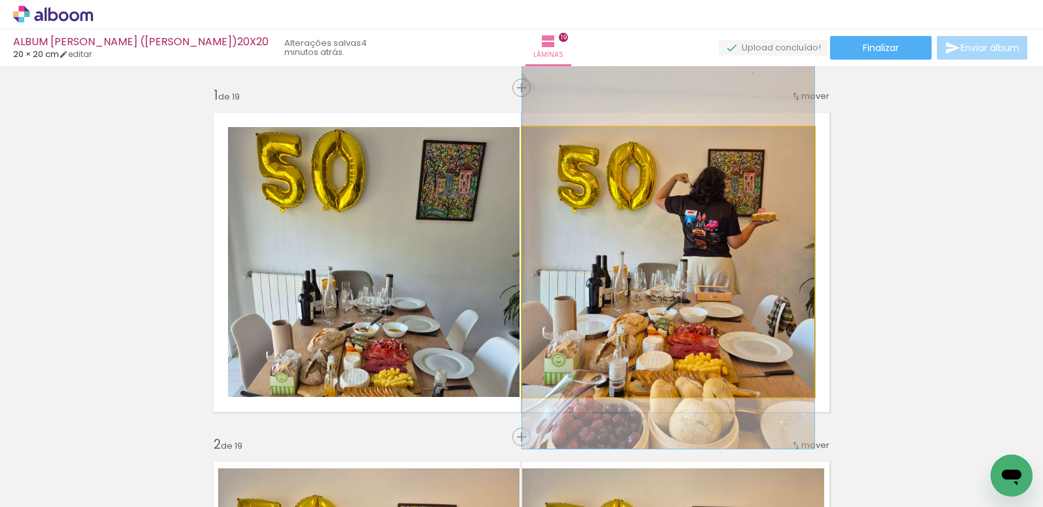
drag, startPoint x: 621, startPoint y: 202, endPoint x: 621, endPoint y: 212, distance: 9.2
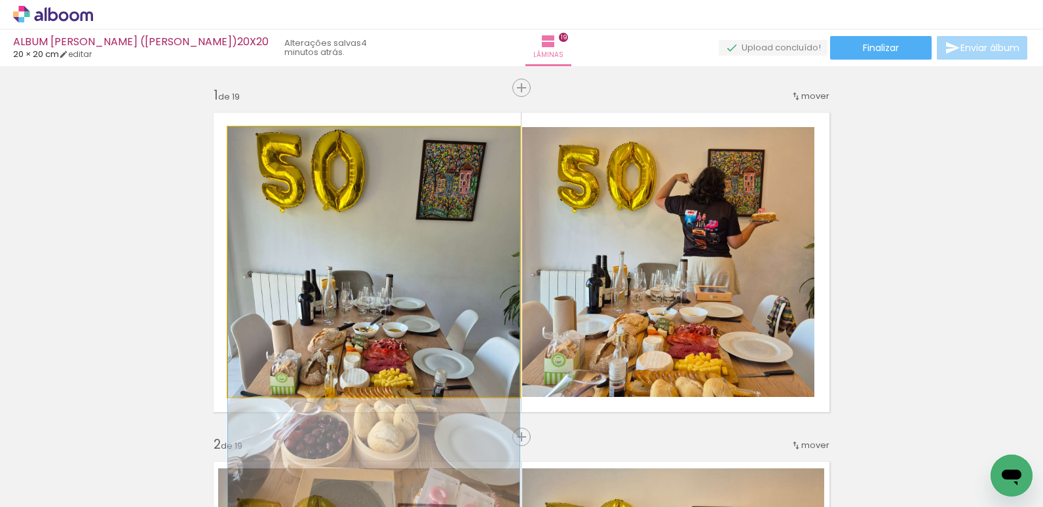
drag, startPoint x: 426, startPoint y: 221, endPoint x: 421, endPoint y: 238, distance: 17.8
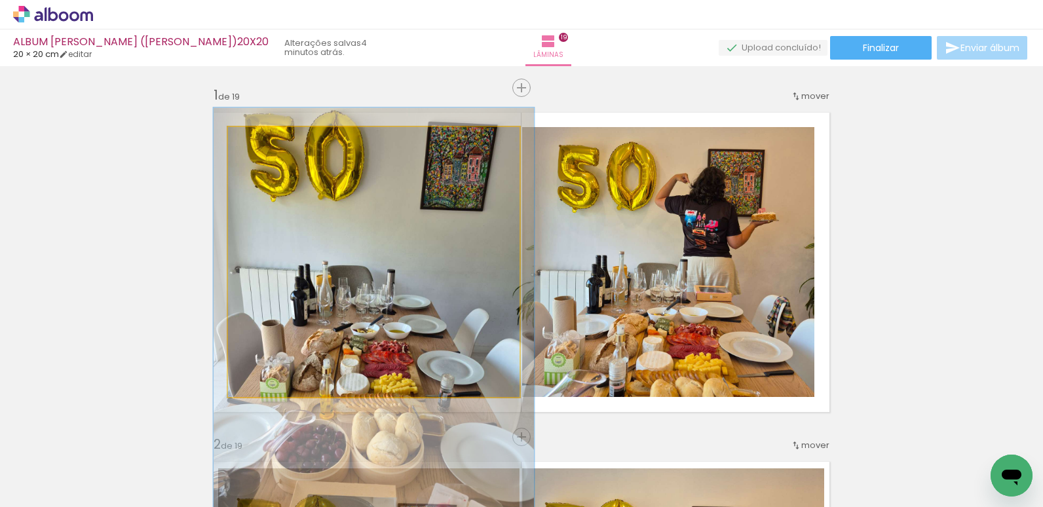
type paper-slider "110"
click at [259, 140] on div at bounding box center [263, 141] width 12 height 12
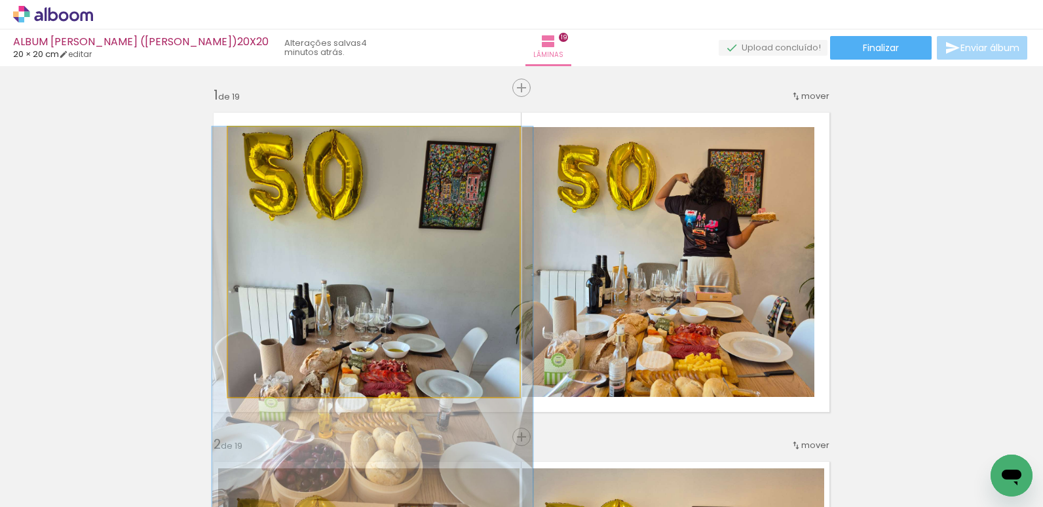
drag, startPoint x: 335, startPoint y: 219, endPoint x: 337, endPoint y: 242, distance: 23.1
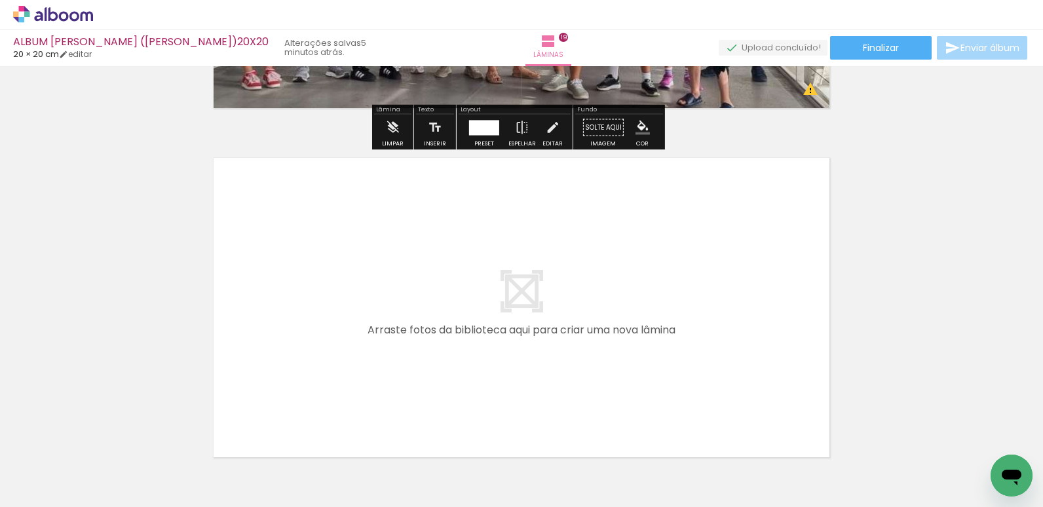
scroll to position [6686, 0]
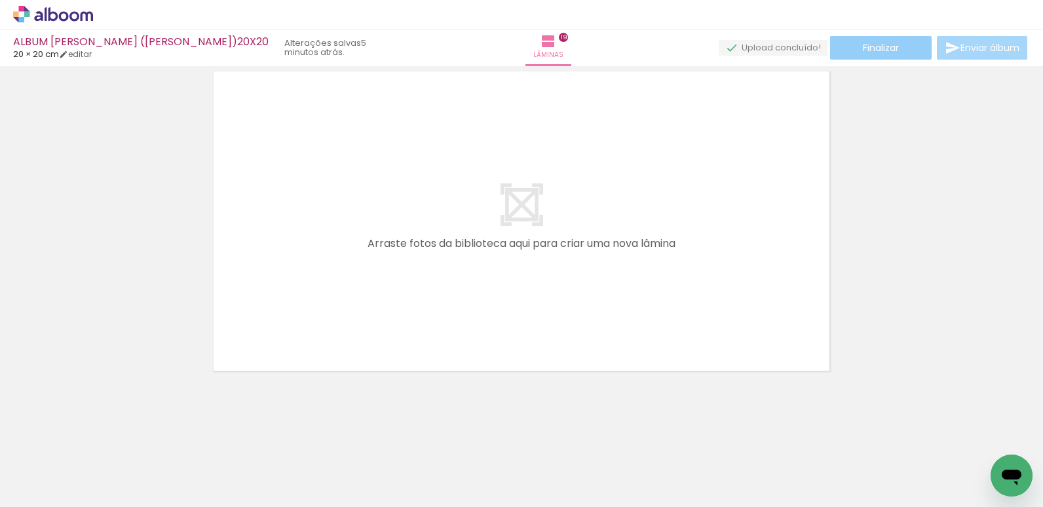
click at [889, 50] on span "Finalizar" at bounding box center [881, 47] width 36 height 9
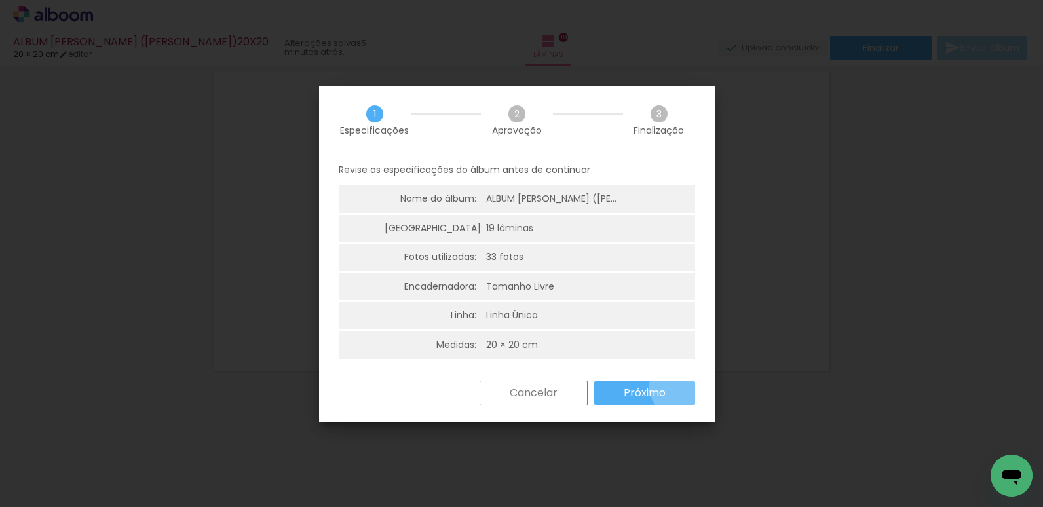
click at [681, 386] on paper-button "Próximo" at bounding box center [644, 393] width 101 height 24
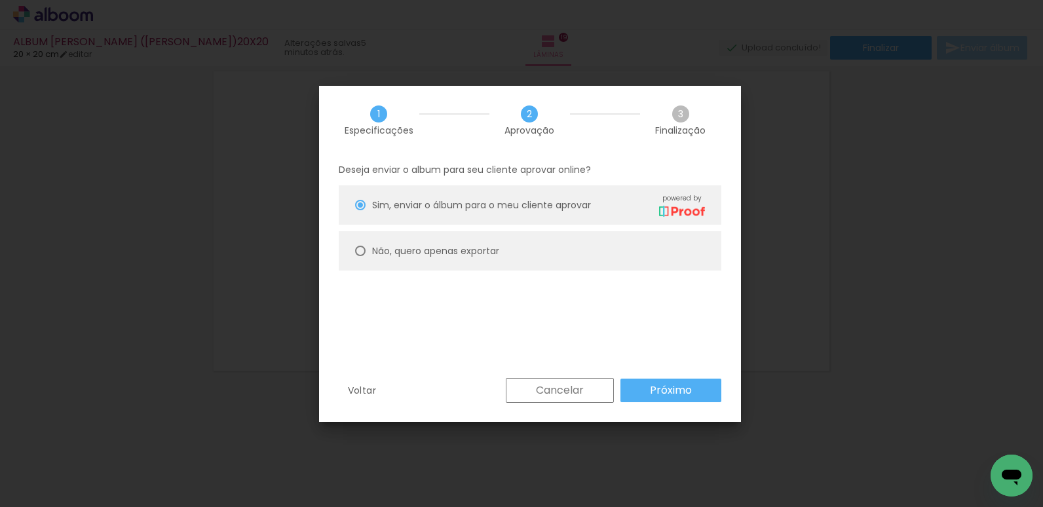
click at [678, 253] on paper-radio-button "Não, quero apenas exportar" at bounding box center [530, 250] width 383 height 39
type paper-radio-button "on"
click at [0, 0] on slot "Próximo" at bounding box center [0, 0] width 0 height 0
type input "Alta, 300 DPI"
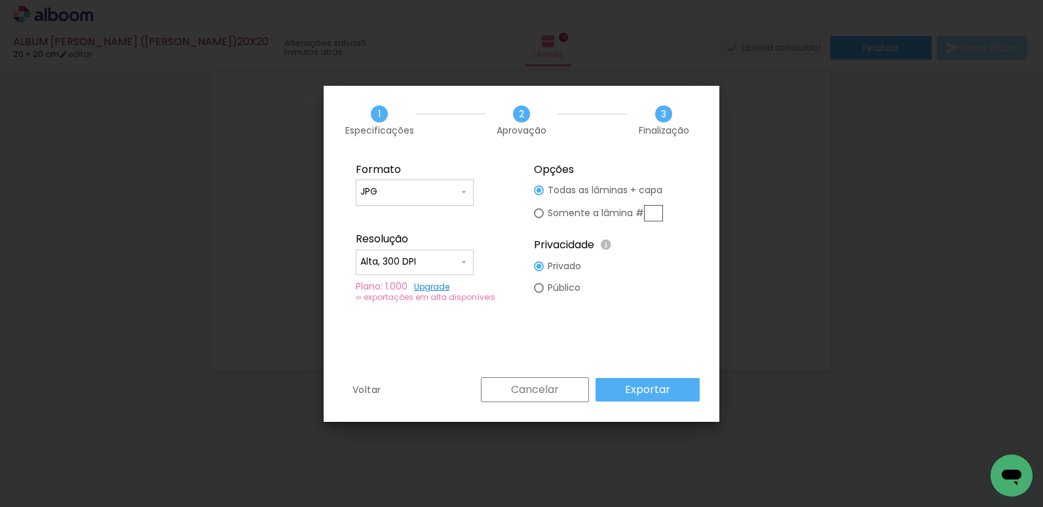
click at [0, 0] on slot "Exportar" at bounding box center [0, 0] width 0 height 0
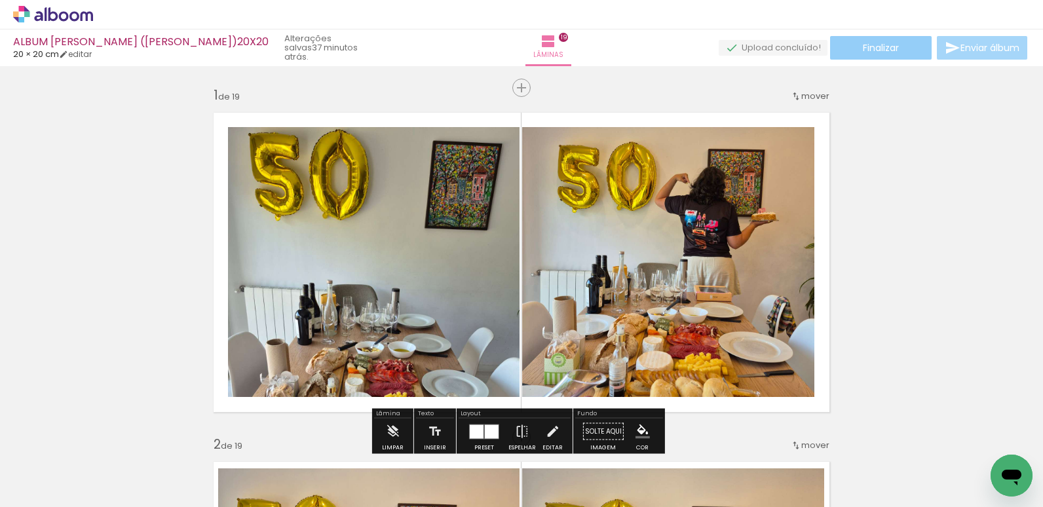
click at [875, 43] on span "Finalizar" at bounding box center [881, 47] width 36 height 9
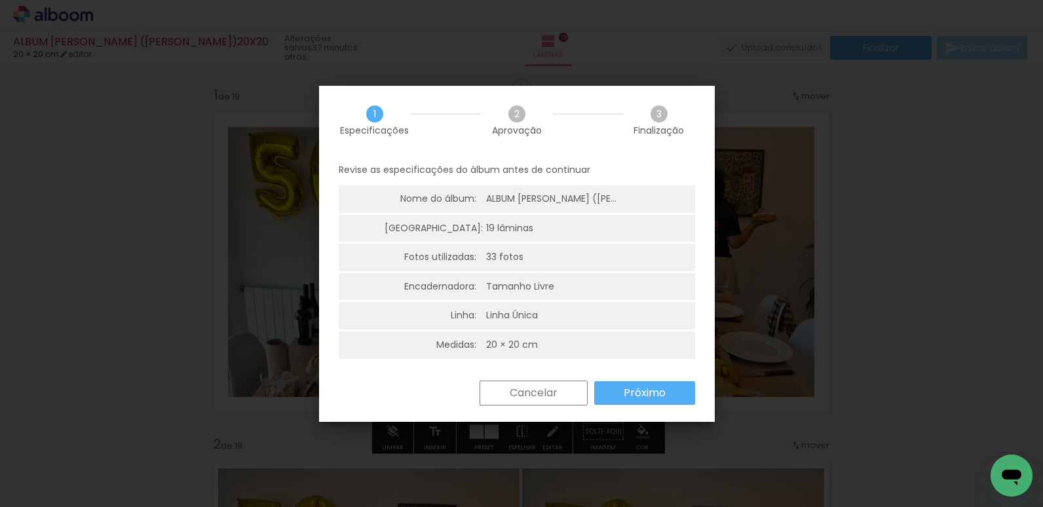
click at [0, 0] on slot "Próximo" at bounding box center [0, 0] width 0 height 0
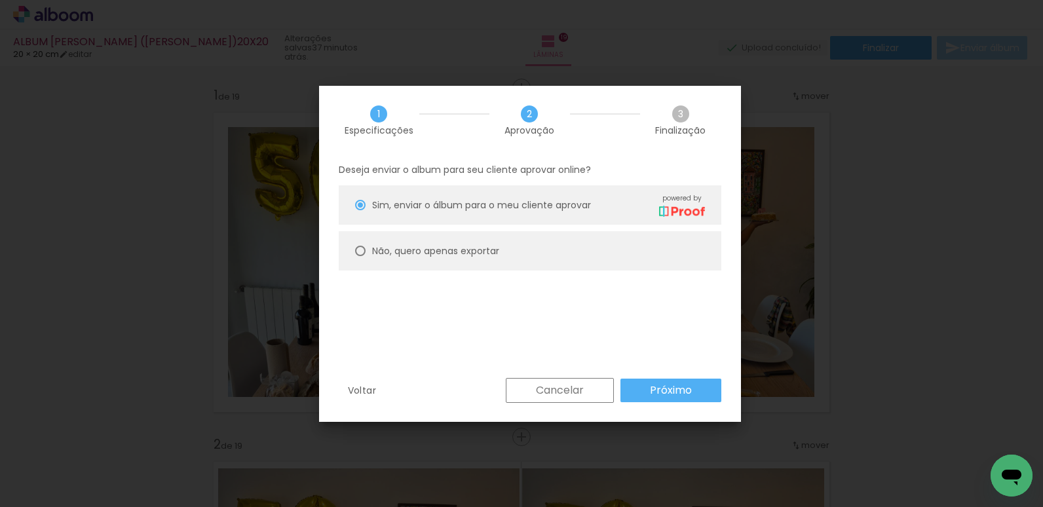
click at [660, 247] on paper-radio-button "Não, quero apenas exportar" at bounding box center [530, 250] width 383 height 39
type paper-radio-button "on"
click at [700, 394] on paper-button "Próximo" at bounding box center [670, 391] width 101 height 24
type input "Alta, 300 DPI"
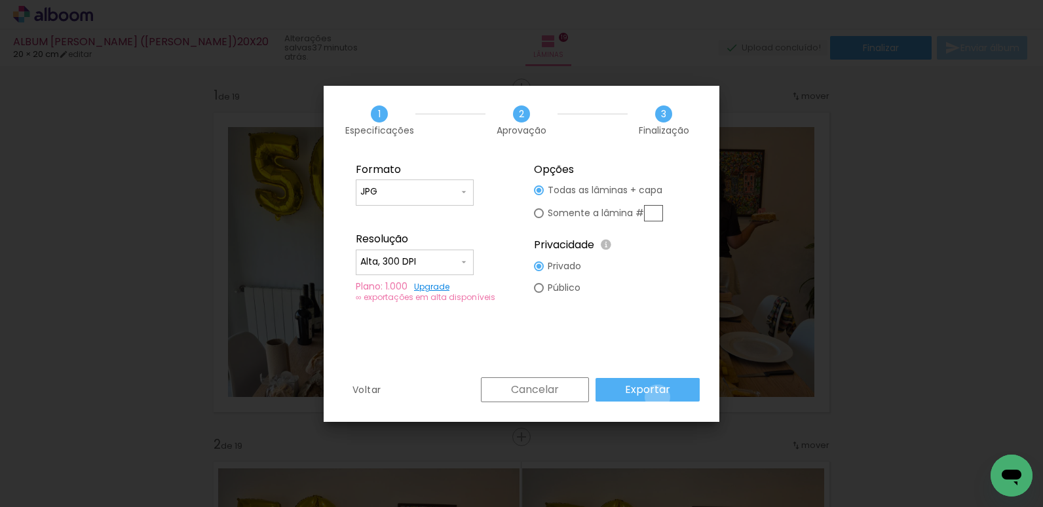
click at [660, 397] on paper-button "Exportar" at bounding box center [648, 390] width 104 height 24
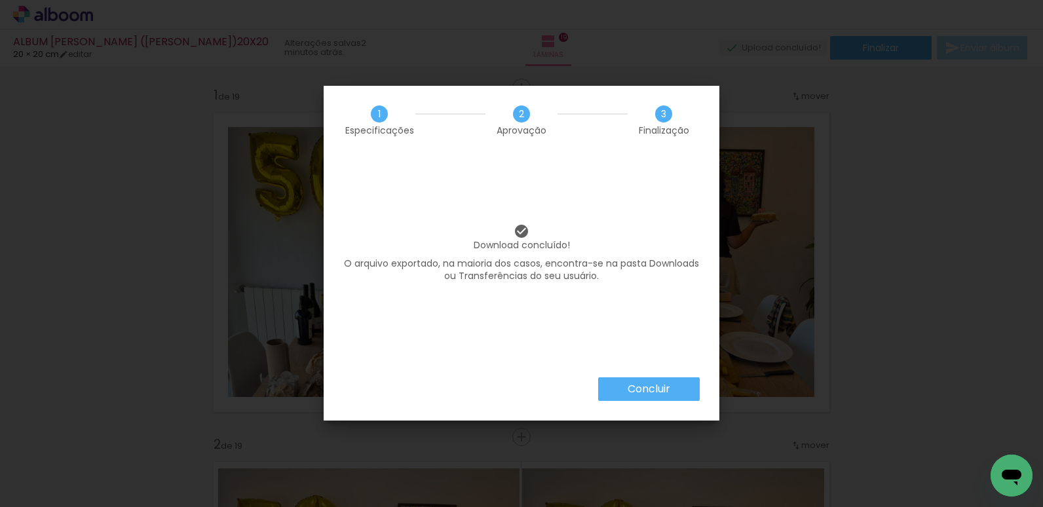
click at [643, 401] on iron-overlay-backdrop at bounding box center [521, 253] width 1043 height 507
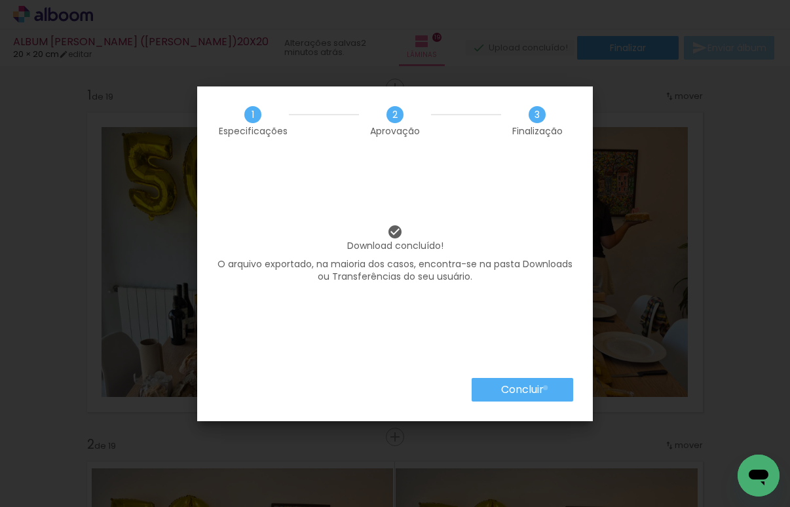
click at [544, 387] on paper-button "Concluir" at bounding box center [523, 390] width 102 height 24
